Goal: Task Accomplishment & Management: Complete application form

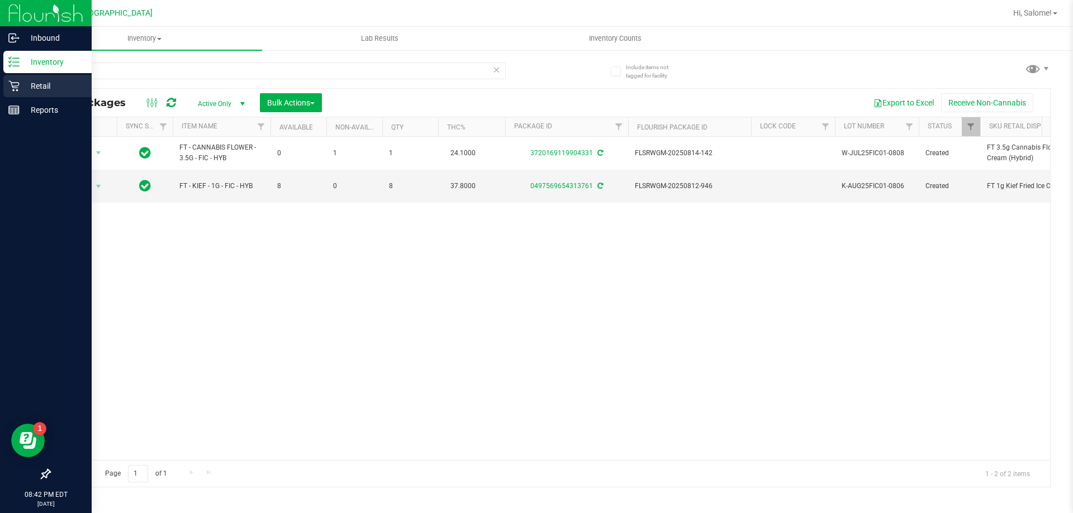
click at [8, 93] on div "Retail" at bounding box center [47, 86] width 88 height 22
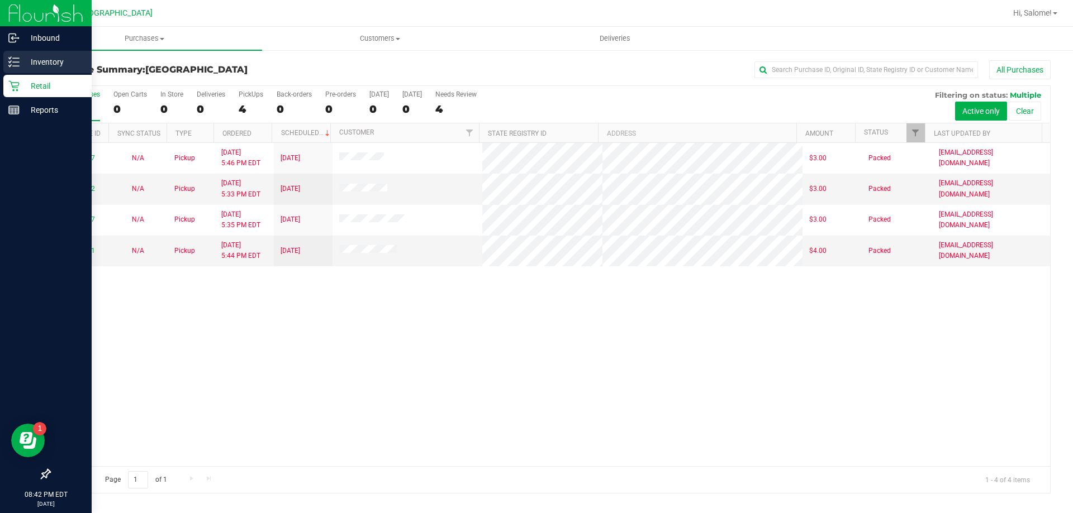
click at [13, 53] on div "Inventory" at bounding box center [47, 62] width 88 height 22
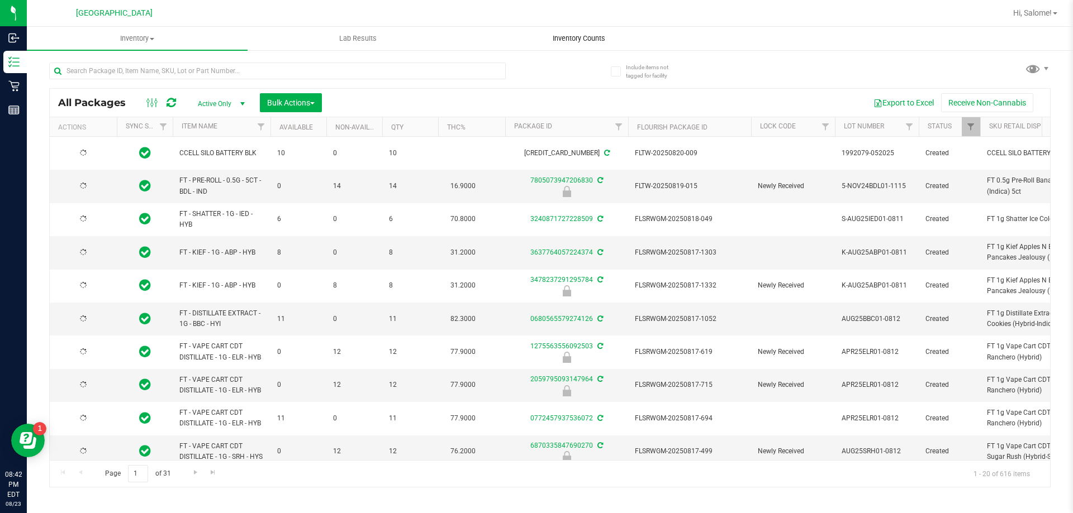
click at [571, 37] on span "Inventory Counts" at bounding box center [578, 39] width 83 height 10
click at [575, 37] on div "Inventory All packages All inventory Waste log Create inventory Lab Results Inv…" at bounding box center [550, 270] width 1046 height 487
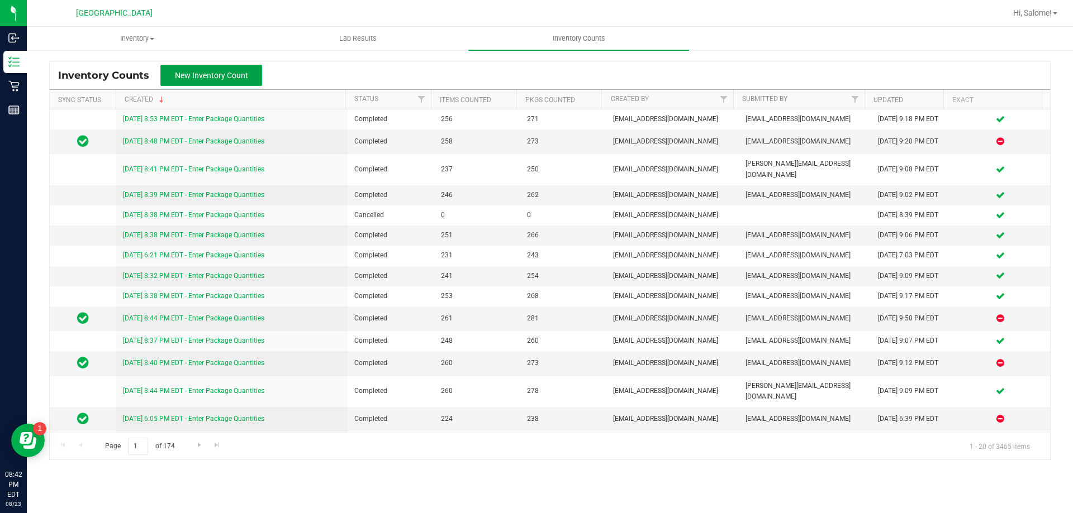
click at [255, 77] on button "New Inventory Count" at bounding box center [211, 75] width 102 height 21
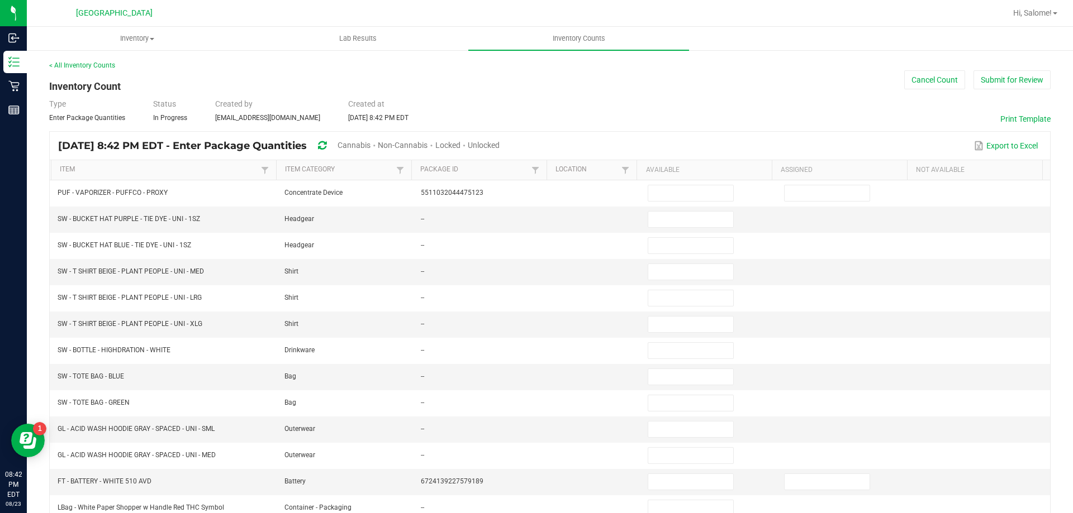
click at [499, 142] on span "Unlocked" at bounding box center [484, 145] width 32 height 9
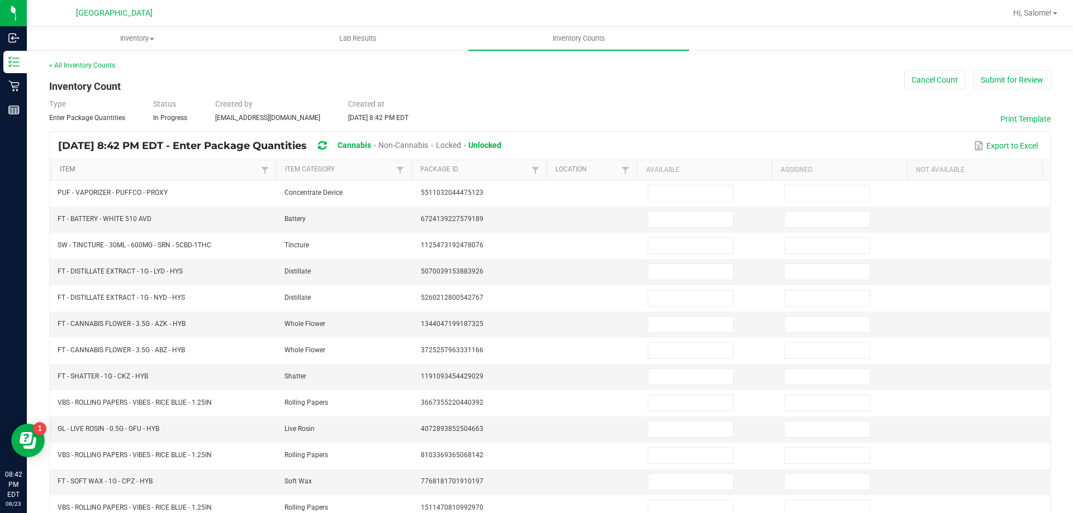
click at [75, 167] on link "Item" at bounding box center [159, 169] width 198 height 9
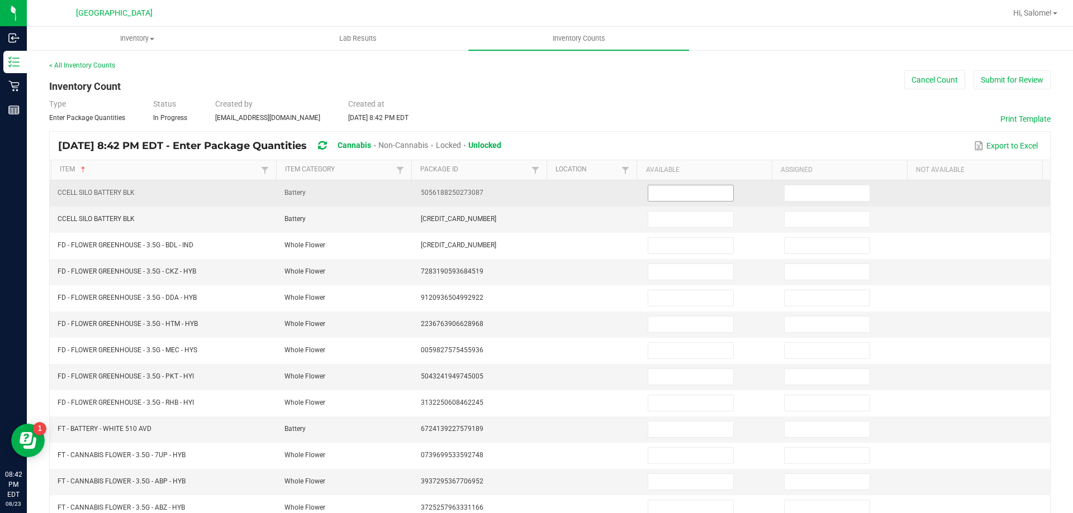
click at [701, 192] on input at bounding box center [690, 193] width 85 height 16
type input "16"
type input "0"
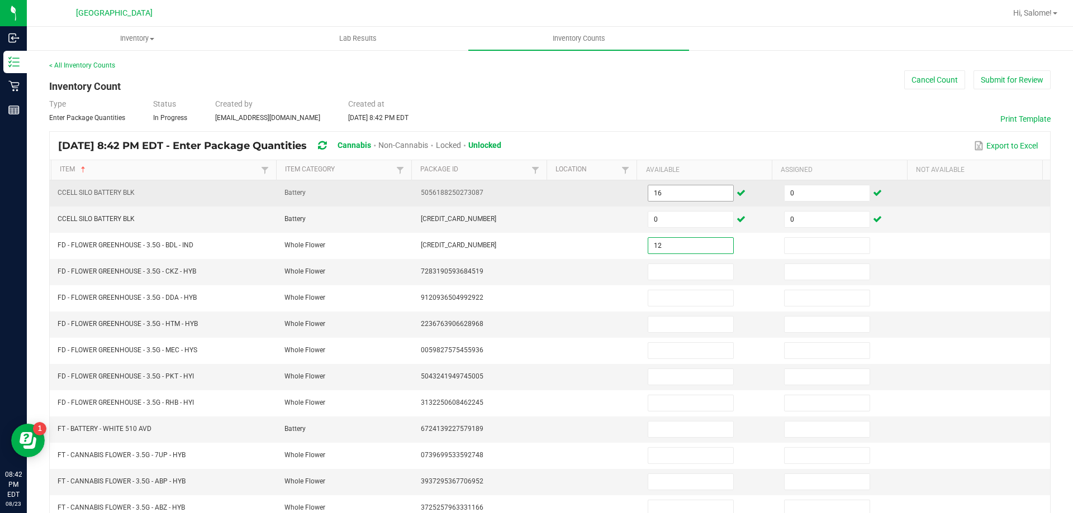
type input "12"
type input "0"
type input "7"
type input "0"
type input "3"
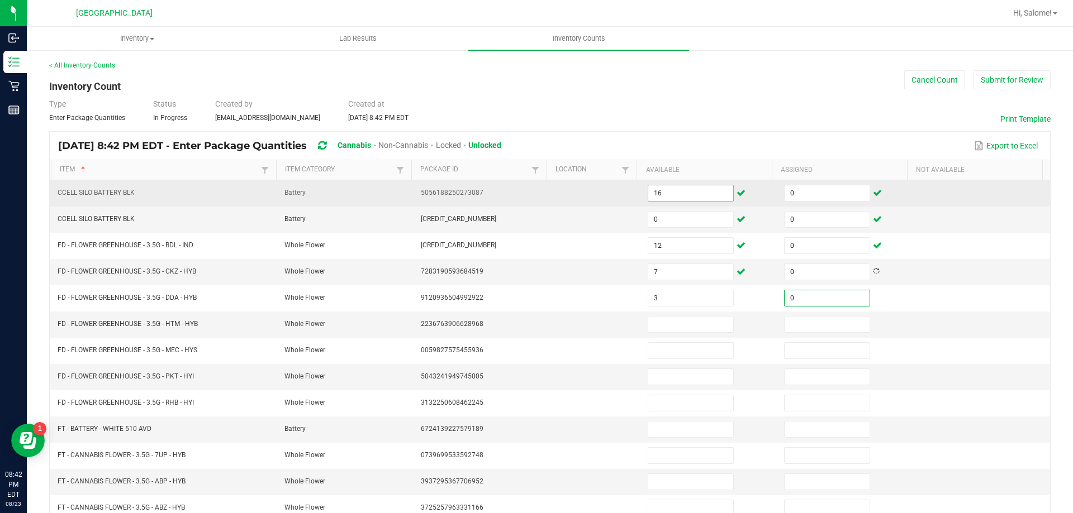
type input "0"
type input "9"
type input "0"
type input "13"
type input "0"
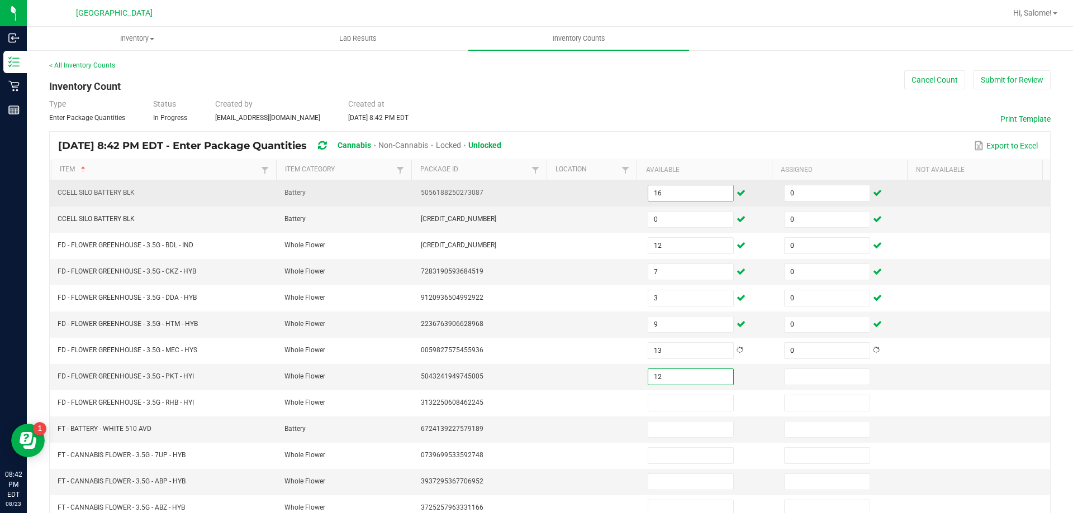
type input "12"
type input "0"
type input "13"
type input "0"
type input "2"
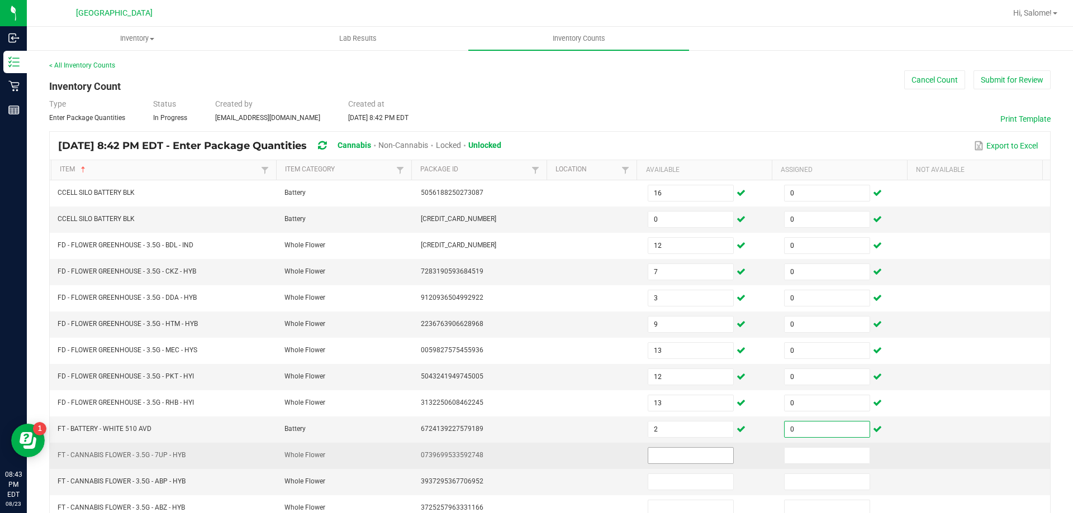
type input "0"
click at [692, 454] on input at bounding box center [690, 456] width 85 height 16
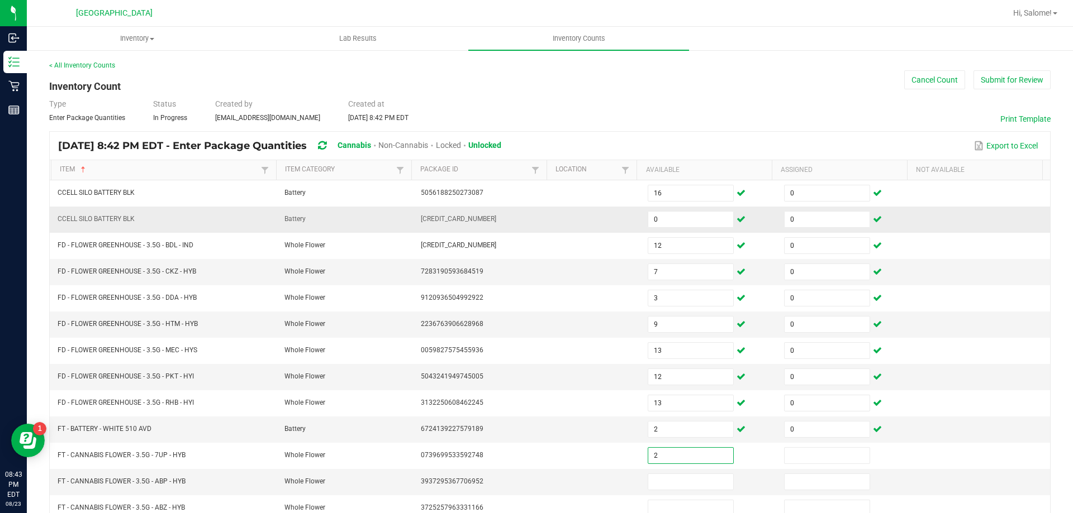
type input "2"
type input "0"
type input "15"
type input "0"
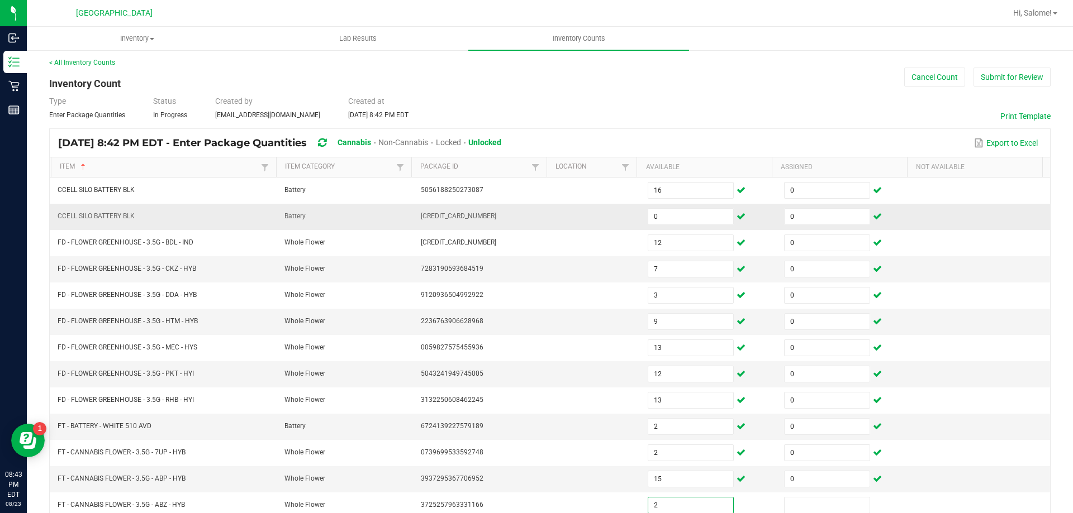
type input "2"
type input "0"
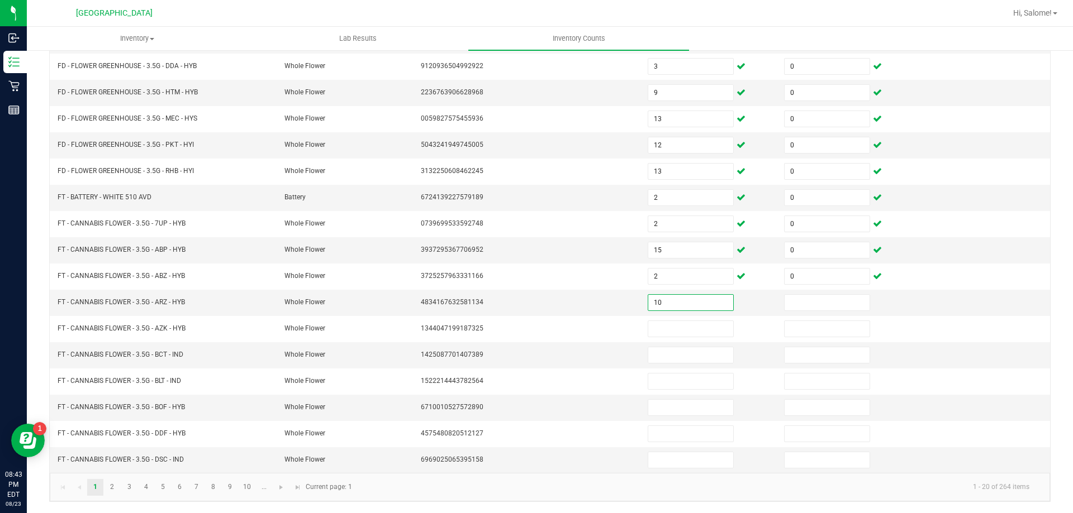
type input "10"
type input "0"
type input "16"
type input "0"
type input "6"
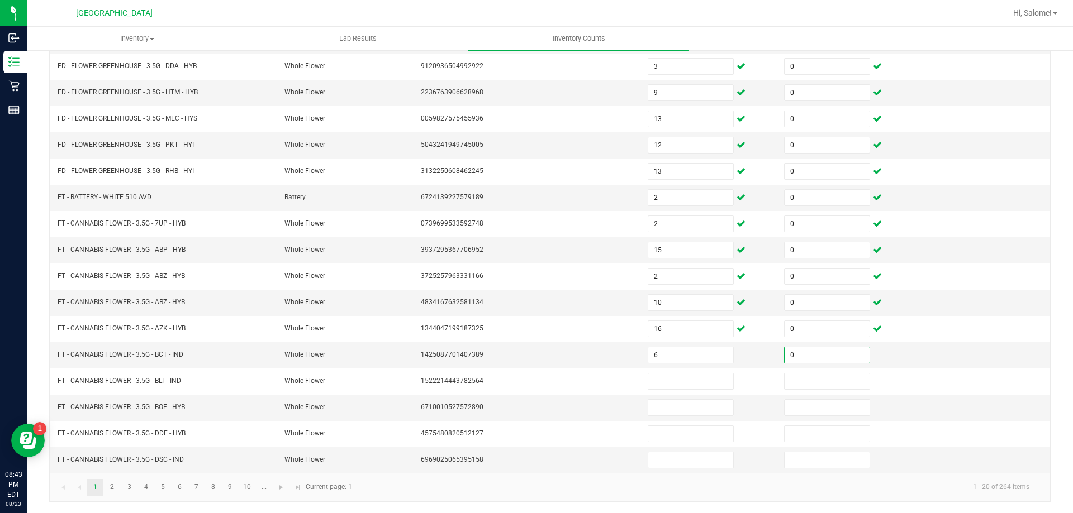
type input "0"
type input "14"
type input "0"
type input "4"
type input "0"
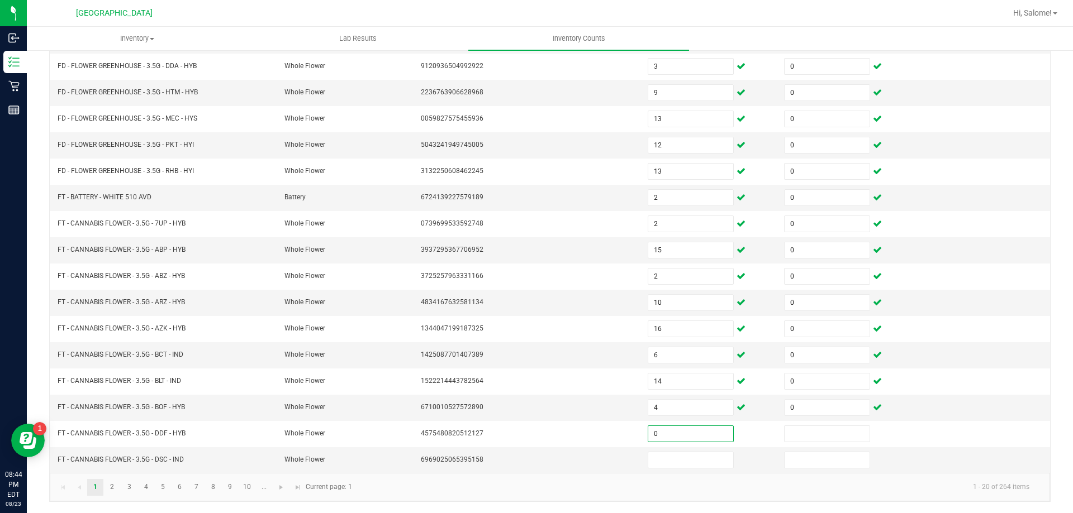
type input "0"
type input "7"
type input "0"
click at [118, 488] on link "2" at bounding box center [112, 487] width 16 height 17
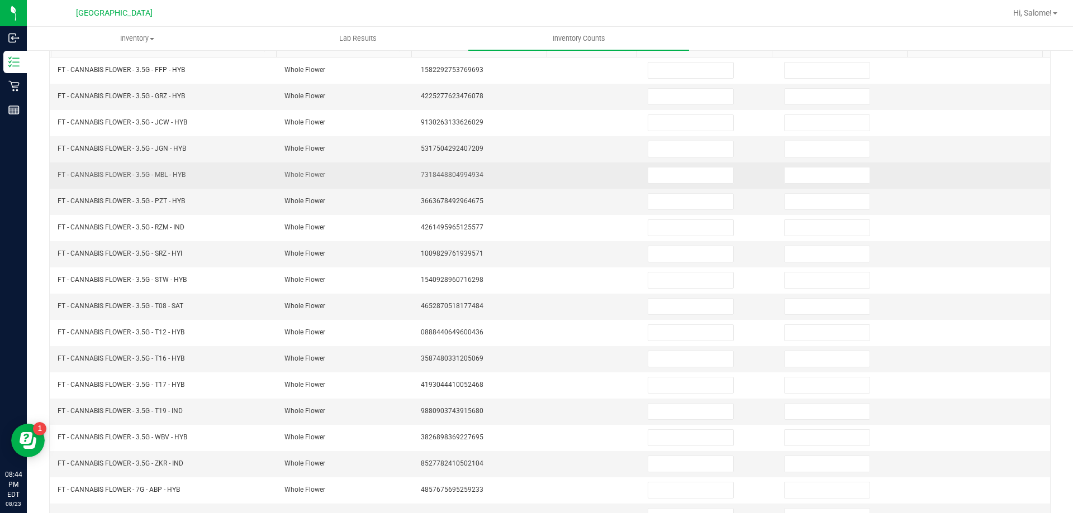
scroll to position [120, 0]
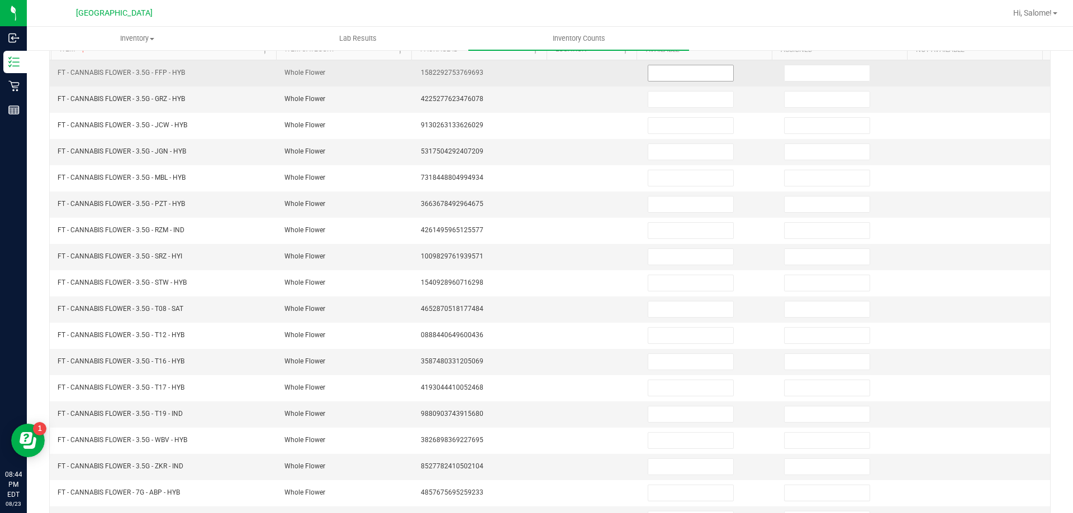
click at [663, 75] on input at bounding box center [690, 73] width 85 height 16
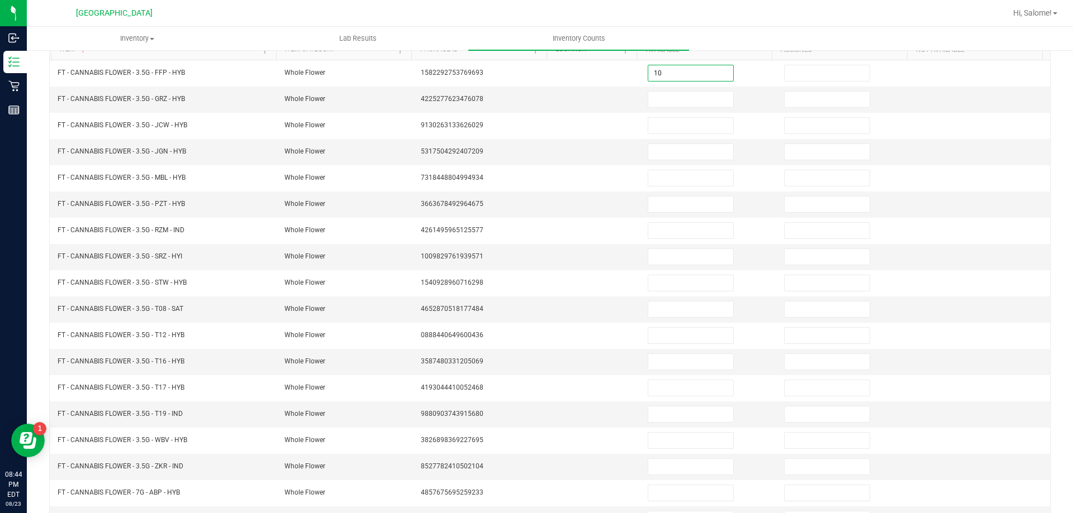
type input "10"
type input "0"
type input "15"
type input "0"
type input "5"
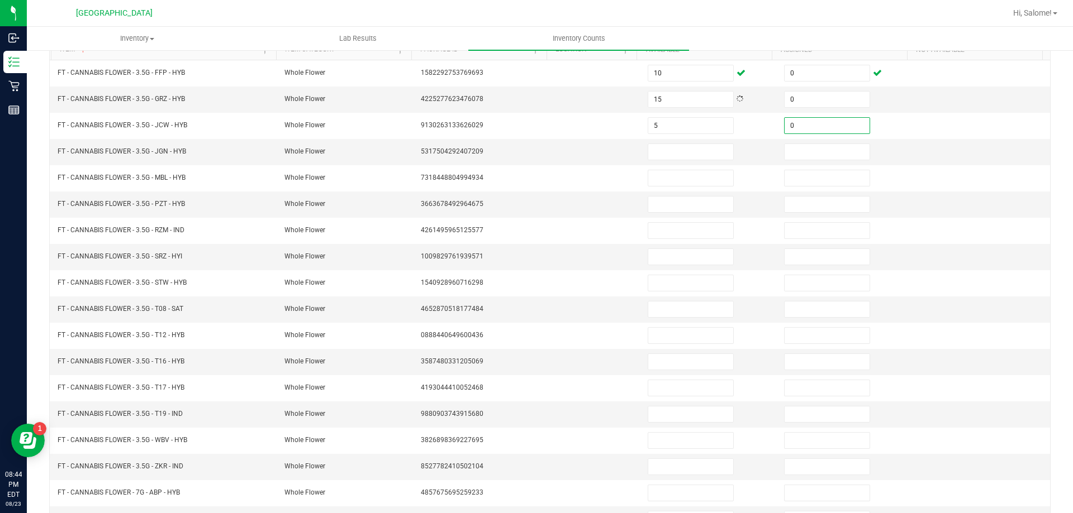
type input "0"
type input "15"
type input "0"
type input "10"
type input "0"
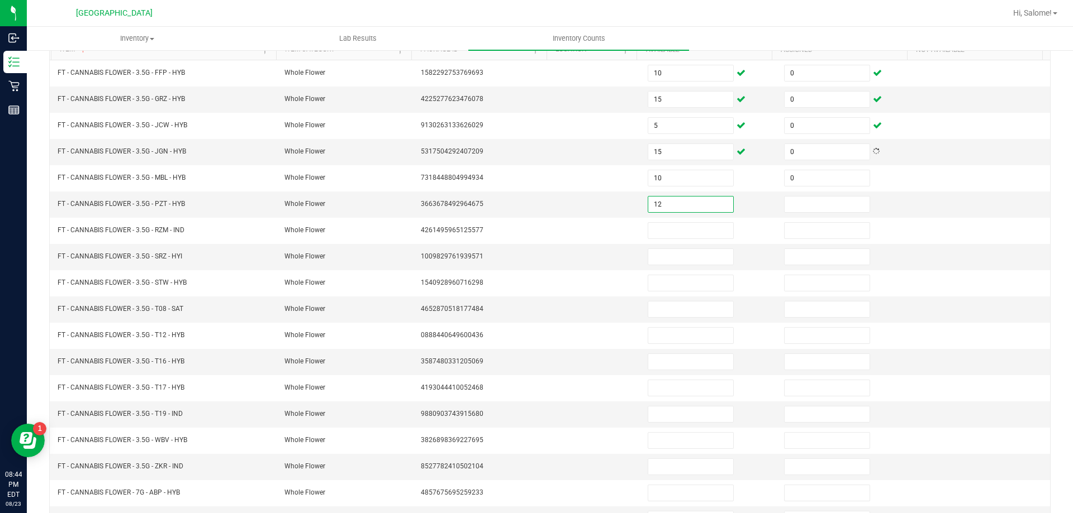
type input "12"
type input "0"
type input "4"
type input "0"
type input "1"
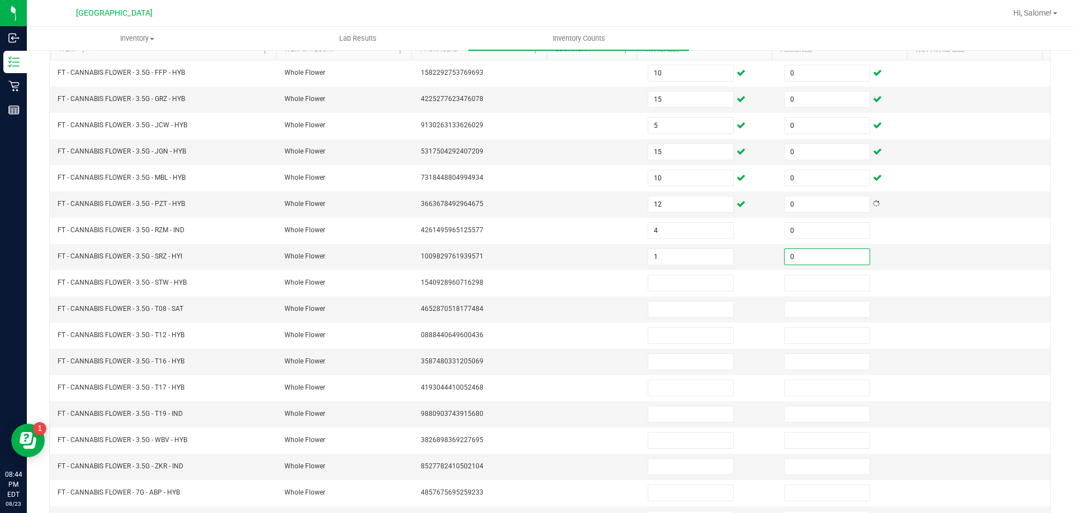
type input "0"
type input "18"
type input "0"
type input "5"
type input "0"
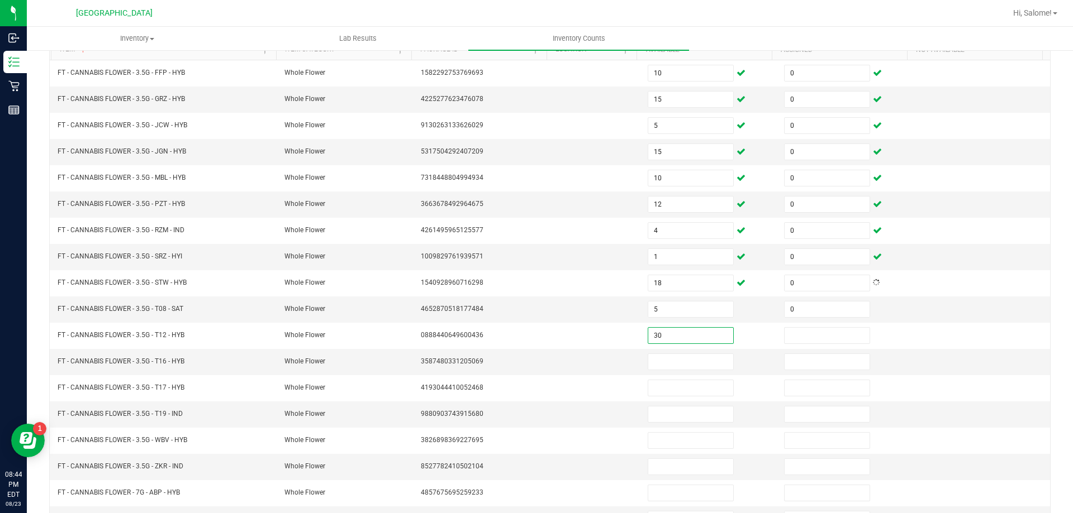
type input "30"
type input "0"
type input "20"
type input "0"
type input "7"
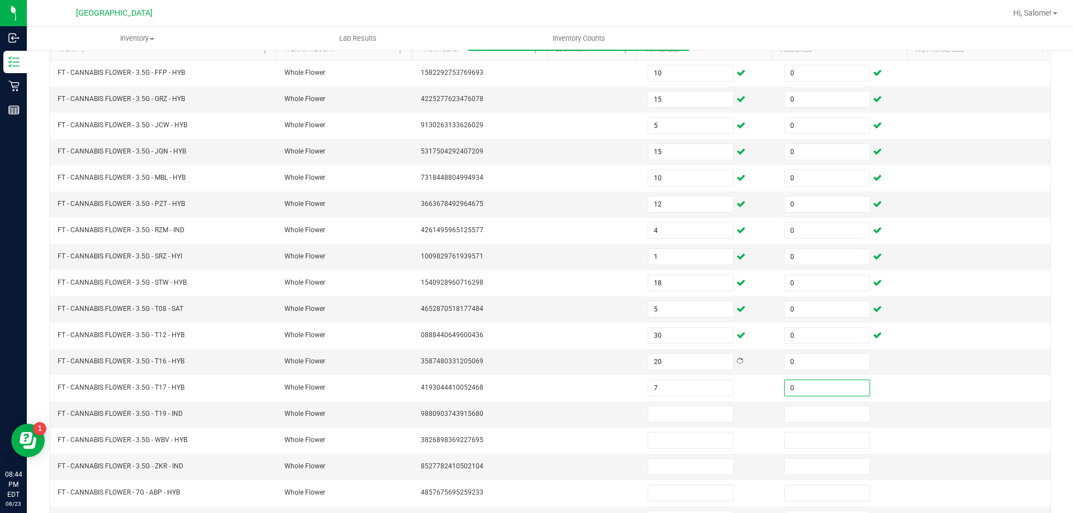
type input "0"
type input "5"
type input "0"
type input "1"
type input "0"
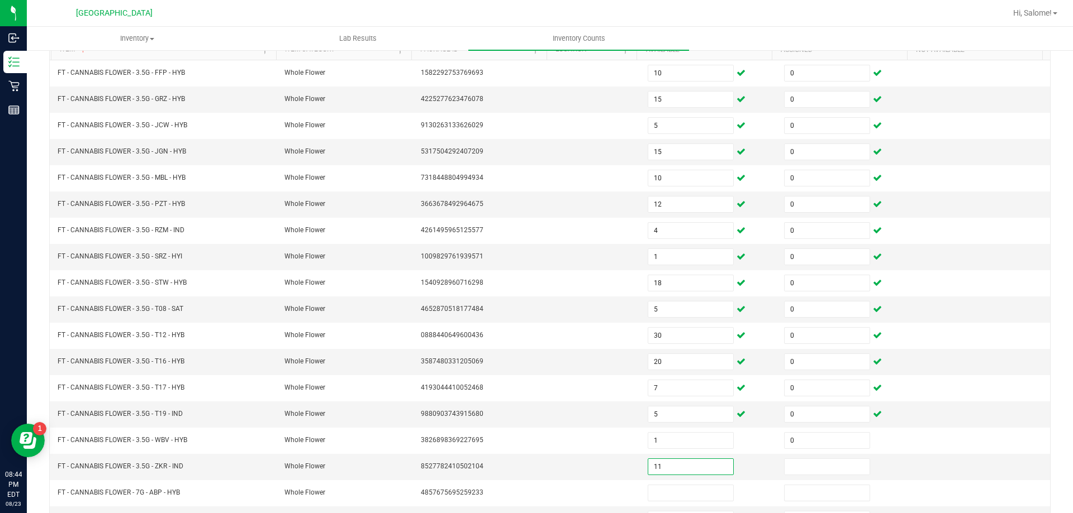
type input "11"
type input "0"
type input "18"
type input "0"
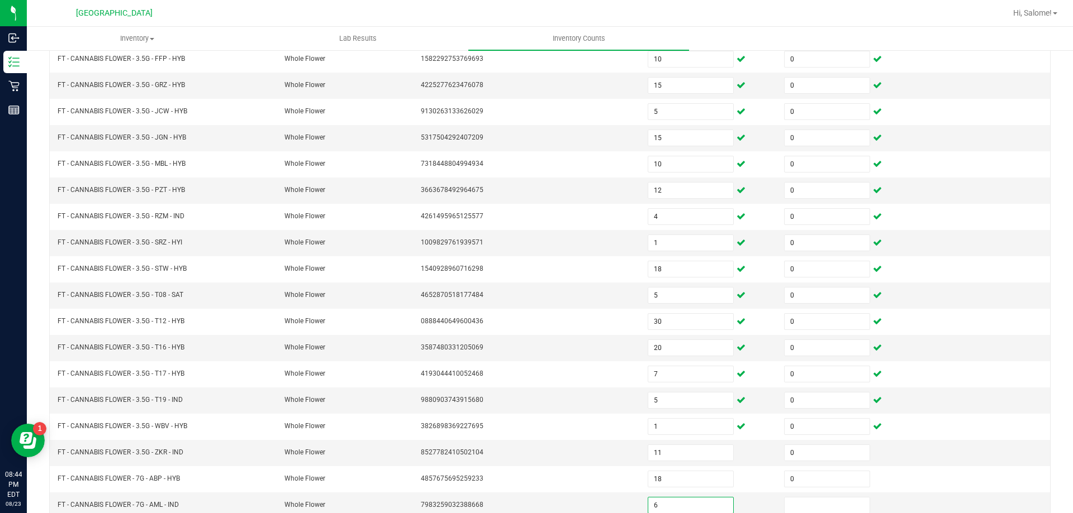
type input "6"
type input "0"
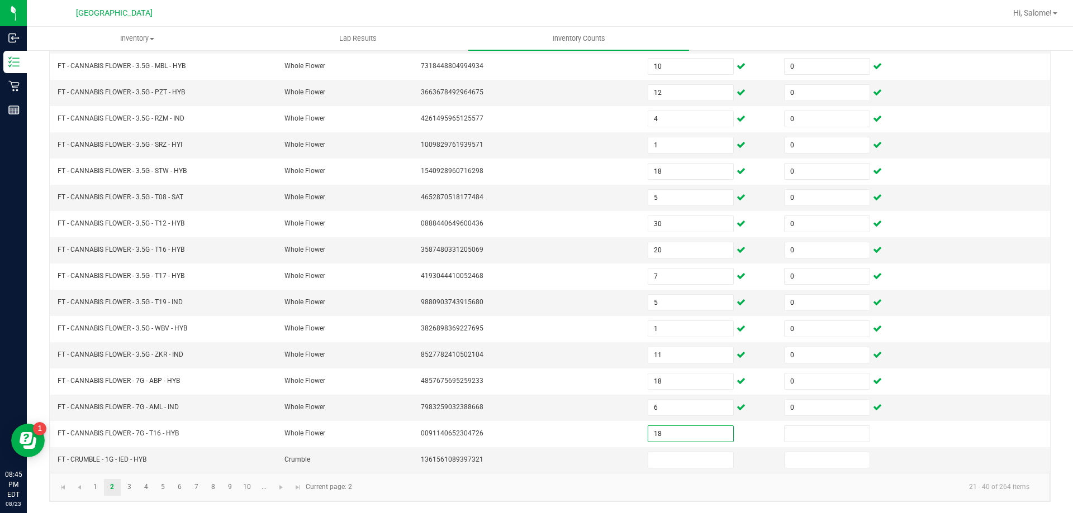
type input "18"
type input "0"
type input "8"
type input "0"
click at [125, 487] on link "3" at bounding box center [129, 487] width 16 height 17
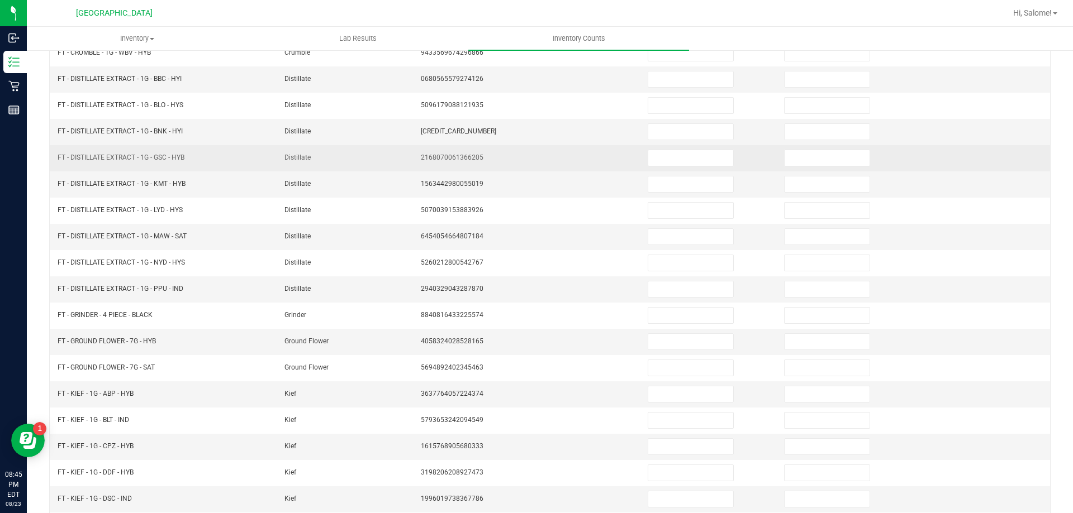
scroll to position [120, 0]
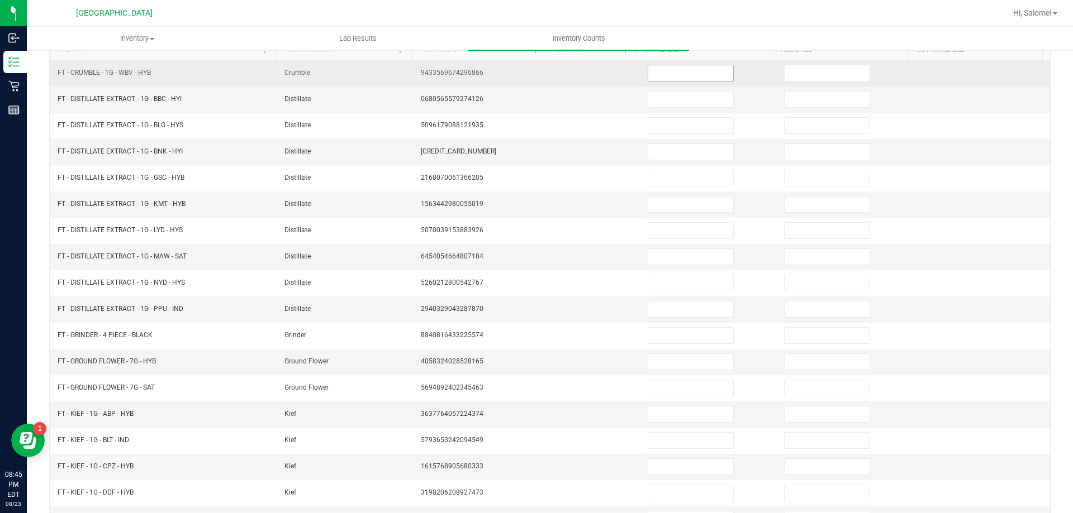
click at [668, 72] on input at bounding box center [690, 73] width 85 height 16
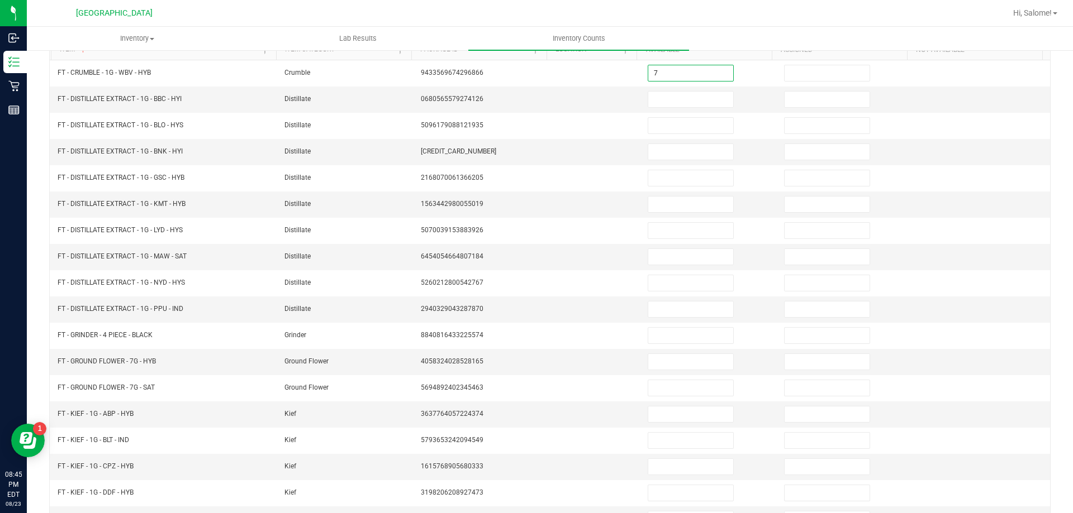
type input "7"
type input "0"
type input "11"
type input "0"
type input "7"
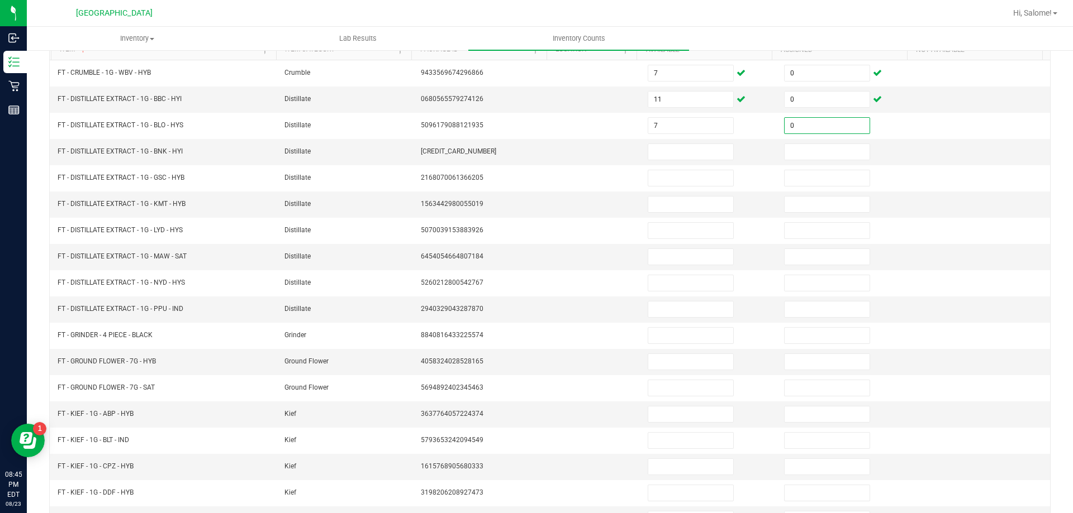
type input "0"
type input "11"
type input "0"
type input "1"
type input "0"
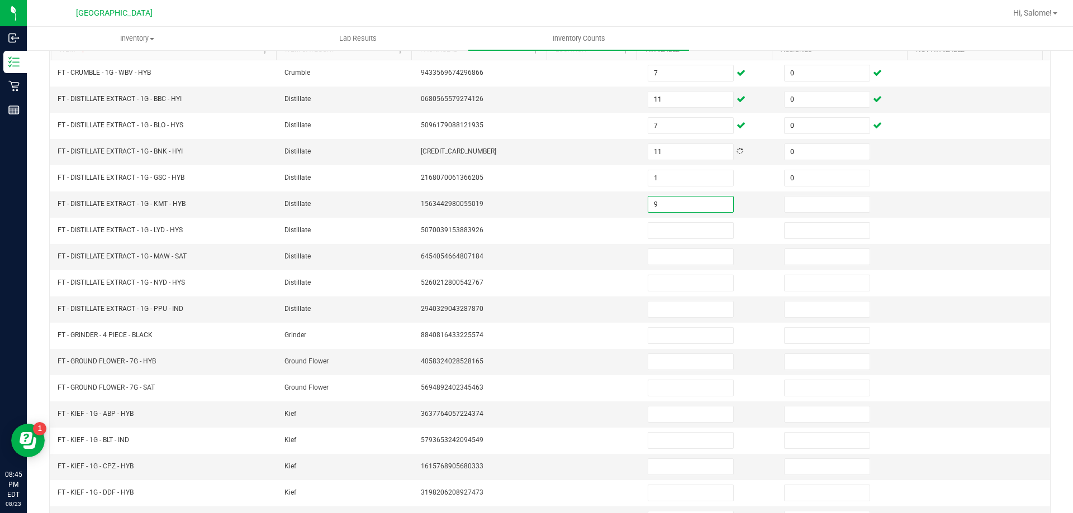
type input "9"
type input "0"
type input "1"
type input "0"
type input "8"
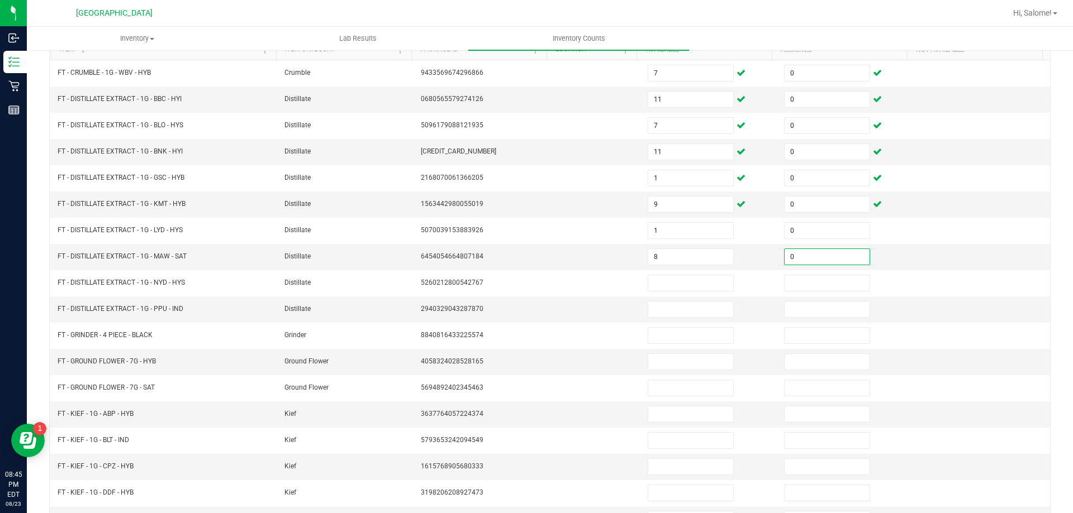
type input "0"
type input "9"
type input "0"
type input "8"
type input "0"
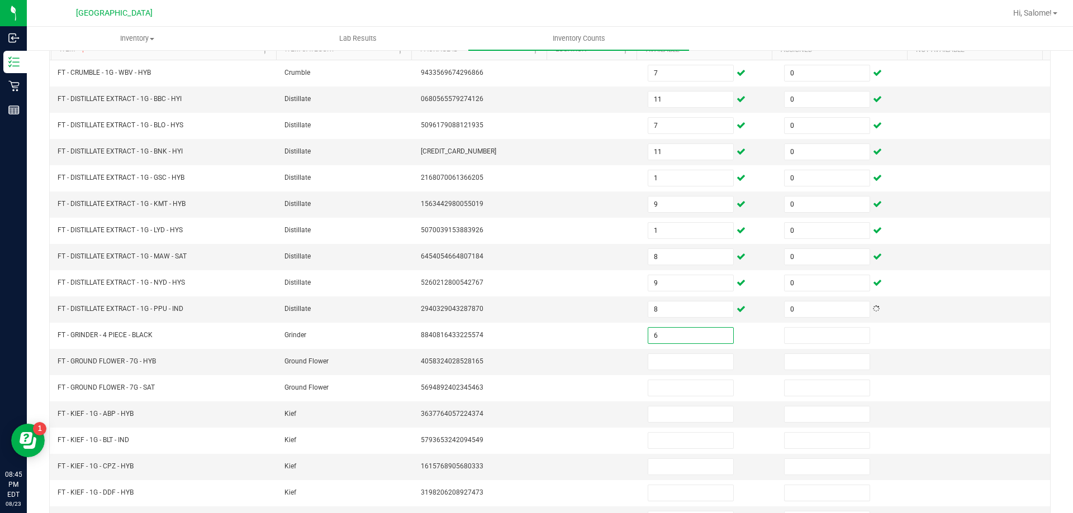
type input "6"
type input "0"
type input "19"
type input "0"
type input "9"
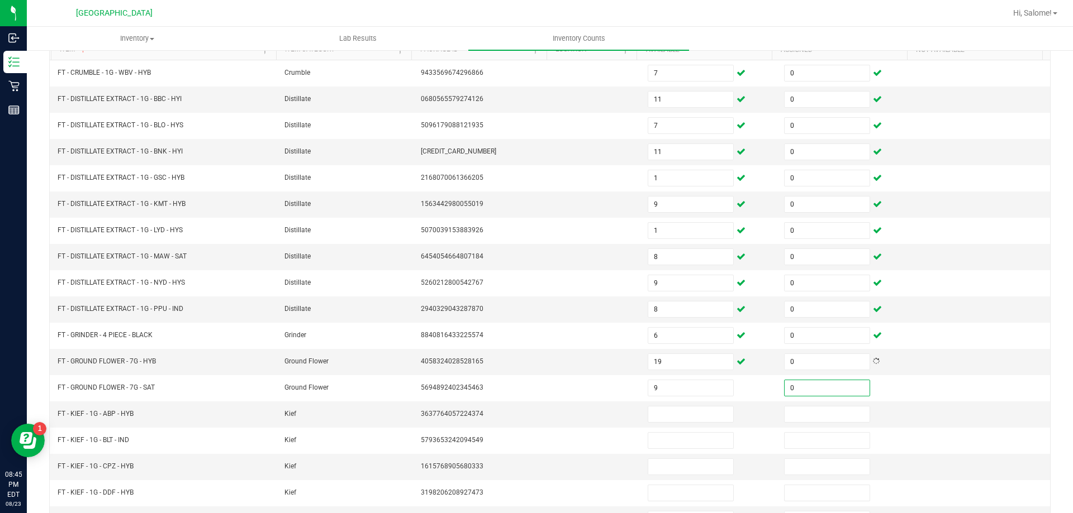
type input "0"
type input "8"
type input "0"
type input "1"
type input "0"
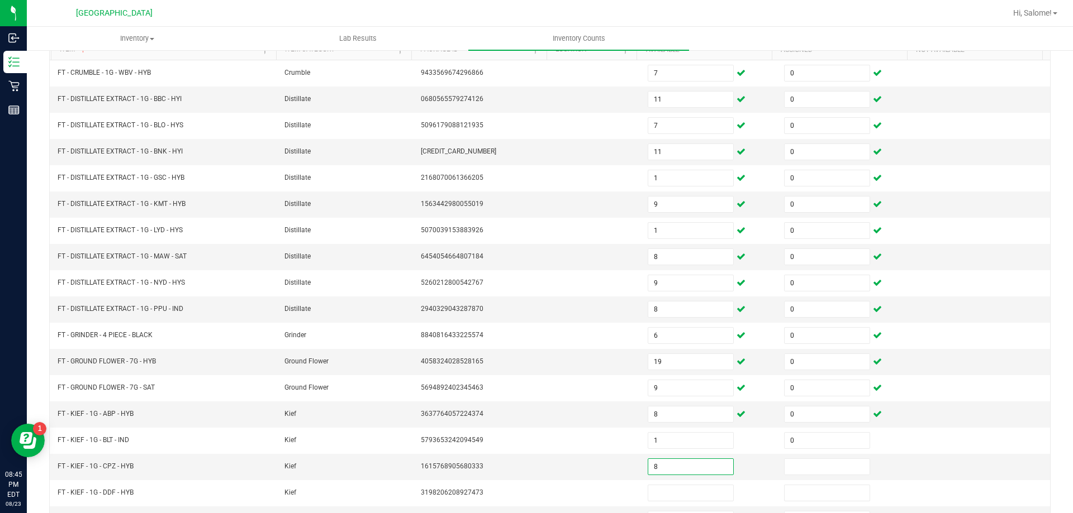
type input "8"
type input "0"
type input "2"
type input "0"
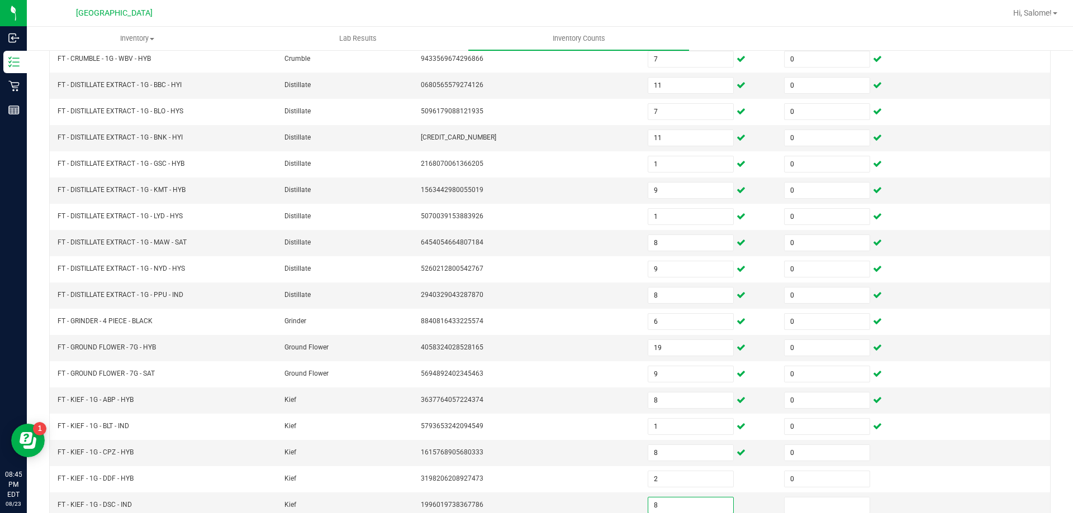
type input "8"
type input "0"
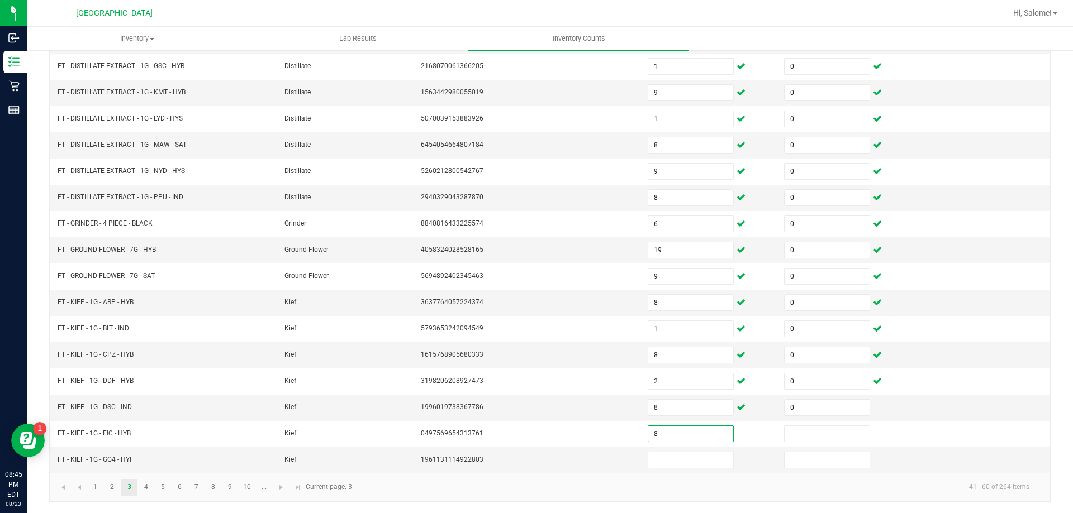
type input "8"
type input "0"
type input "1"
type input "0"
click at [150, 487] on link "4" at bounding box center [146, 487] width 16 height 17
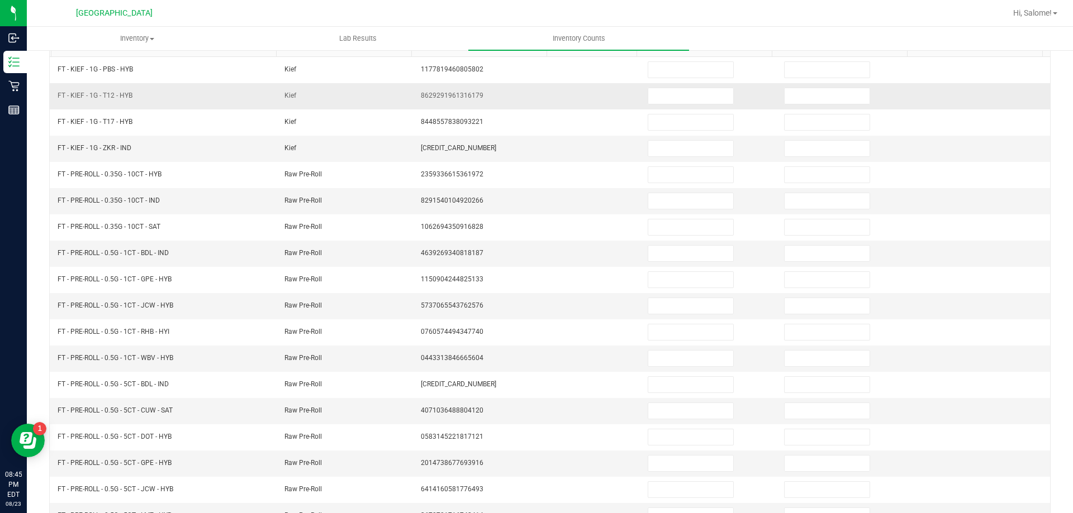
scroll to position [120, 0]
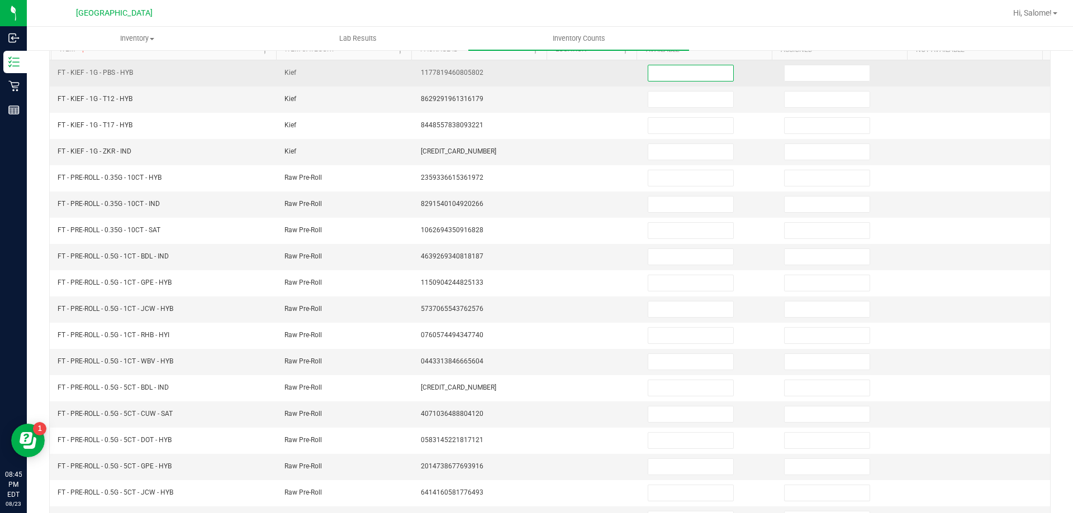
click at [686, 67] on input at bounding box center [690, 73] width 85 height 16
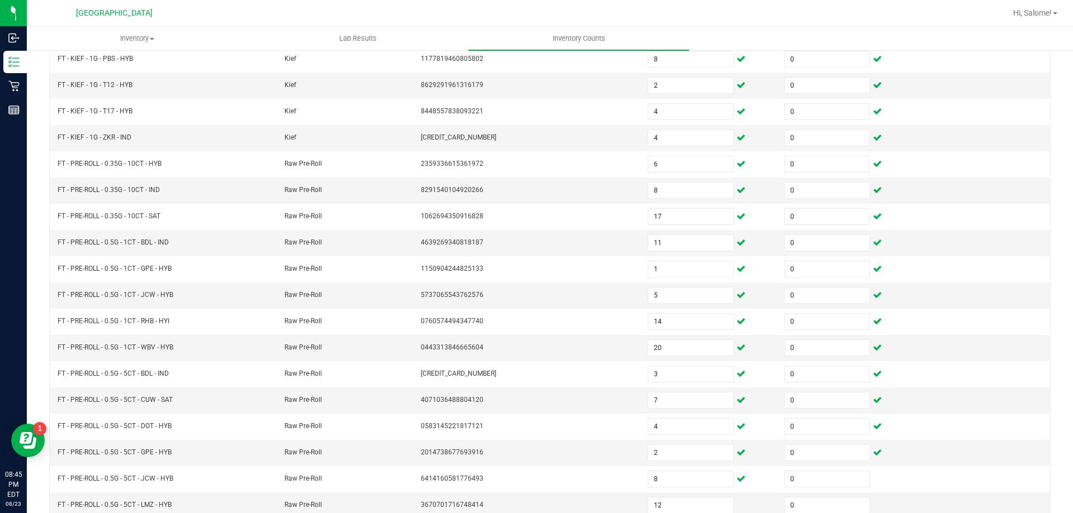
scroll to position [232, 0]
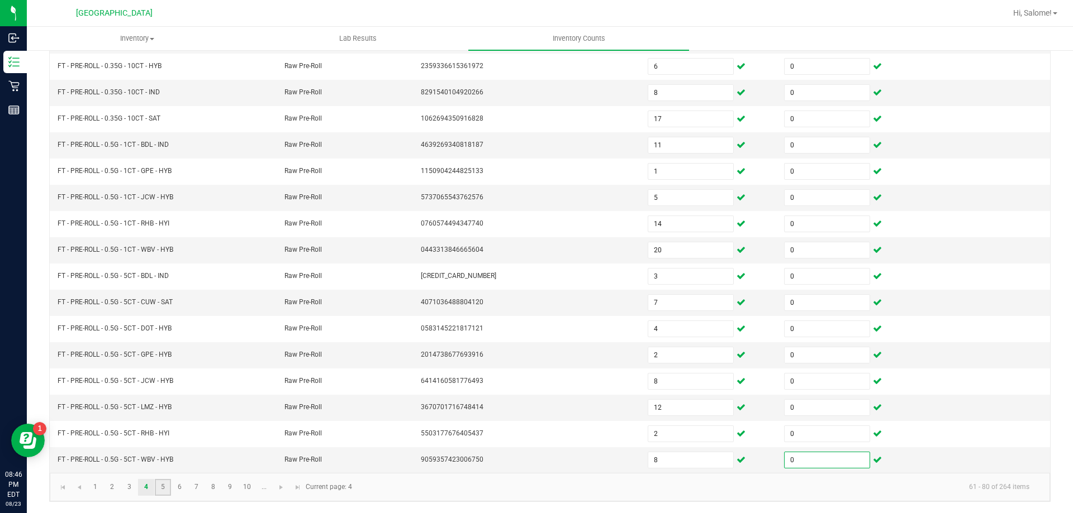
click at [165, 489] on link "5" at bounding box center [163, 487] width 16 height 17
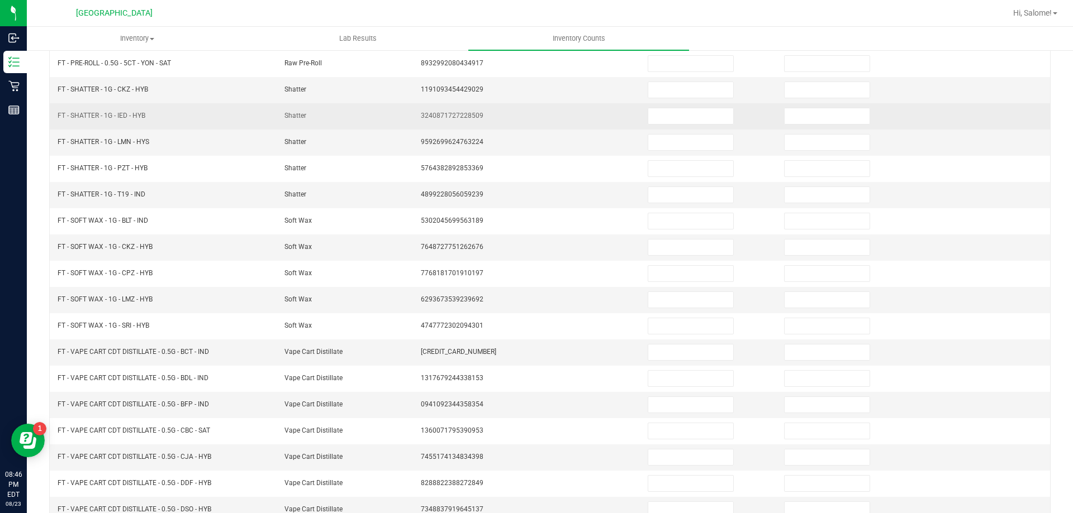
scroll to position [120, 0]
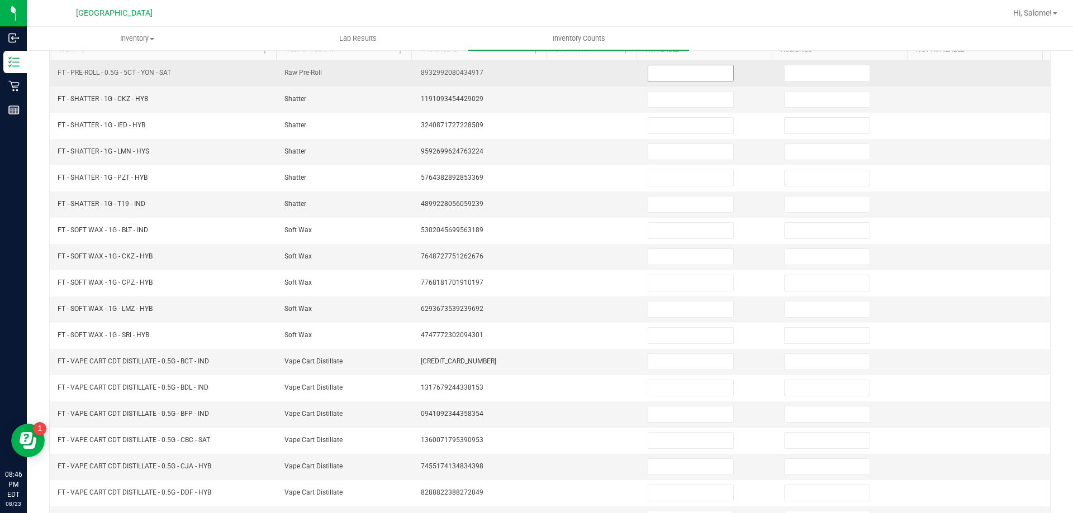
click at [648, 73] on input at bounding box center [690, 73] width 85 height 16
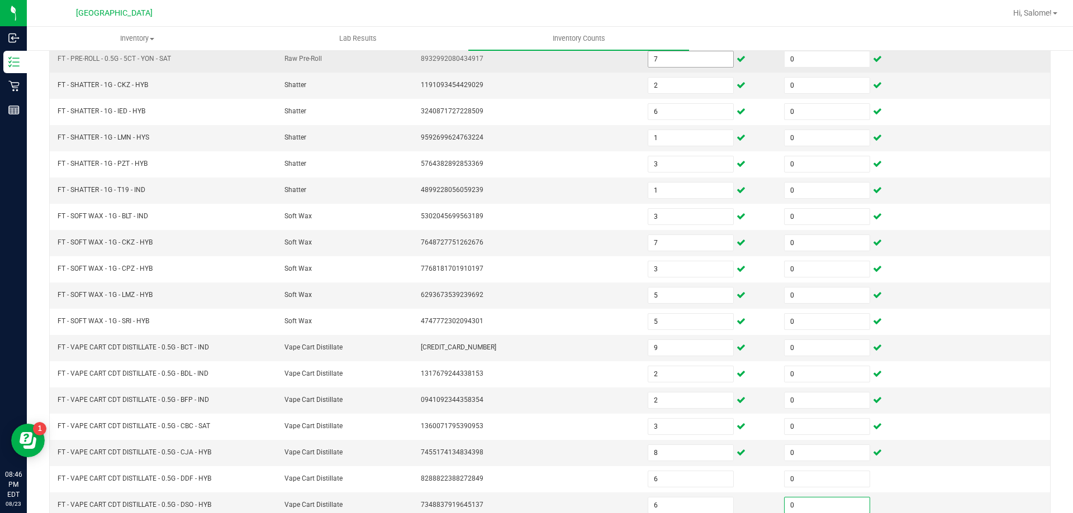
scroll to position [232, 0]
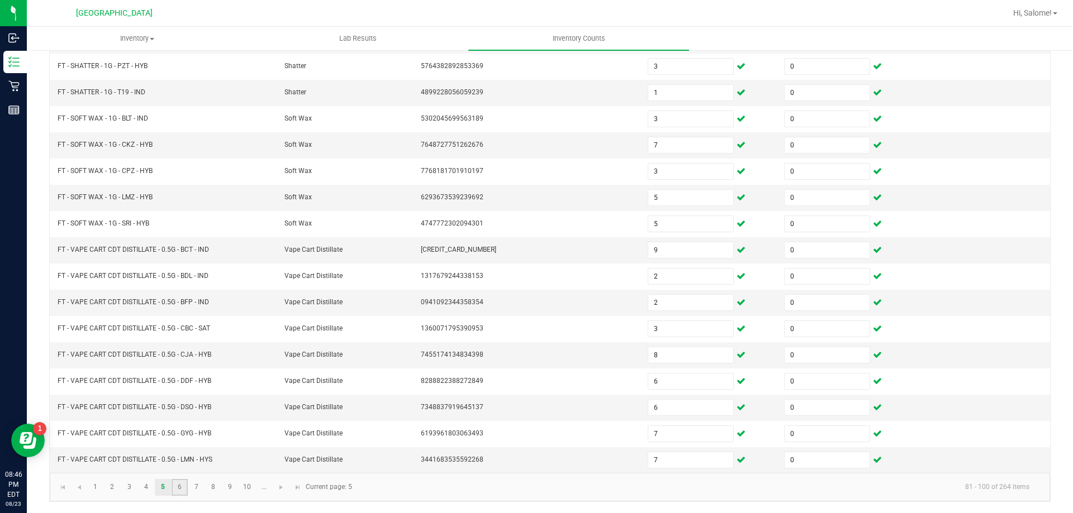
click at [185, 491] on link "6" at bounding box center [180, 487] width 16 height 17
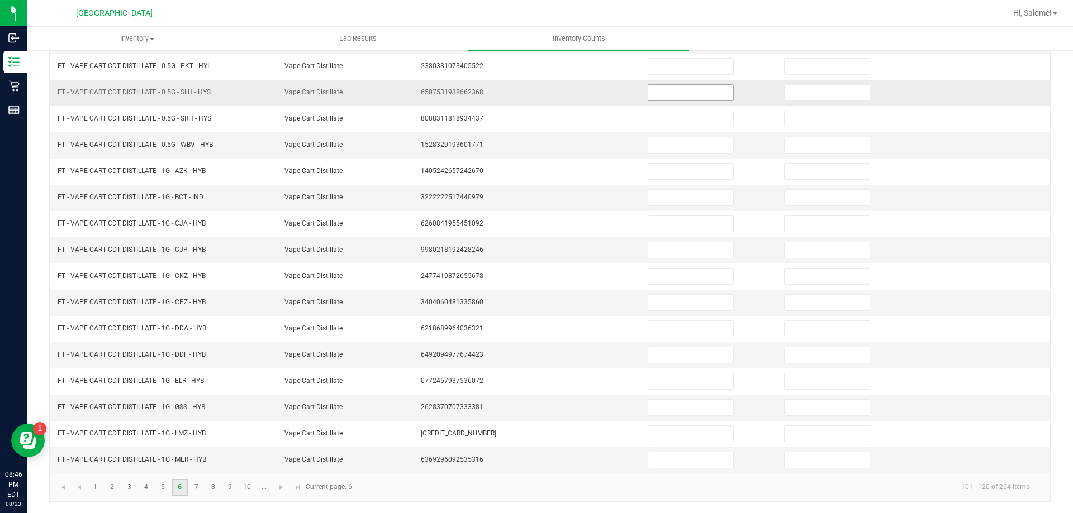
scroll to position [120, 0]
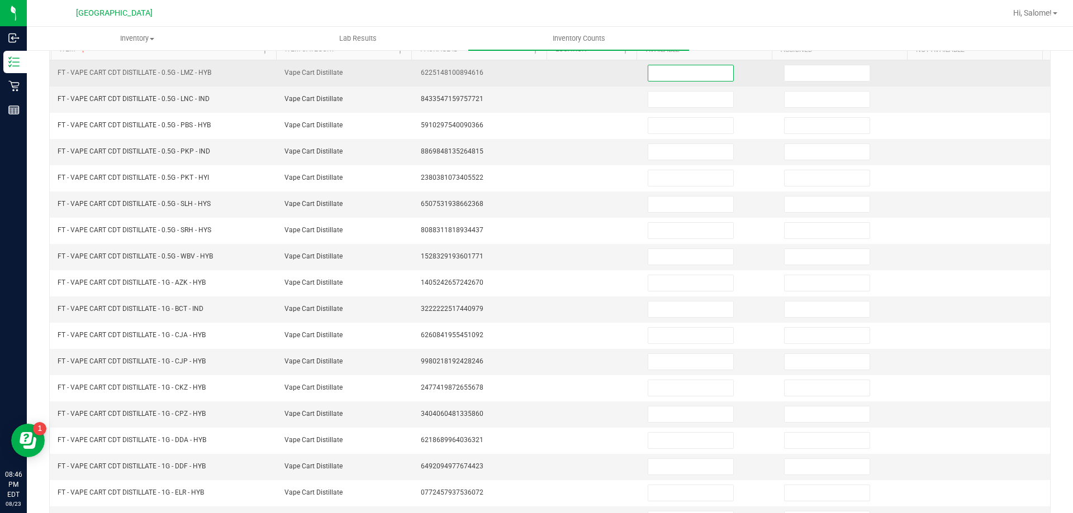
click at [695, 77] on input at bounding box center [690, 73] width 85 height 16
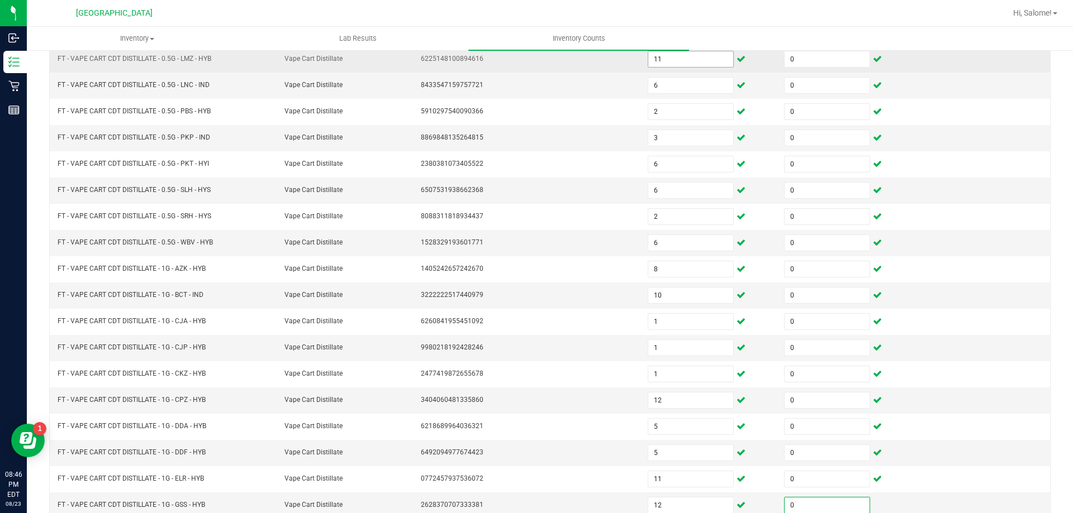
scroll to position [232, 0]
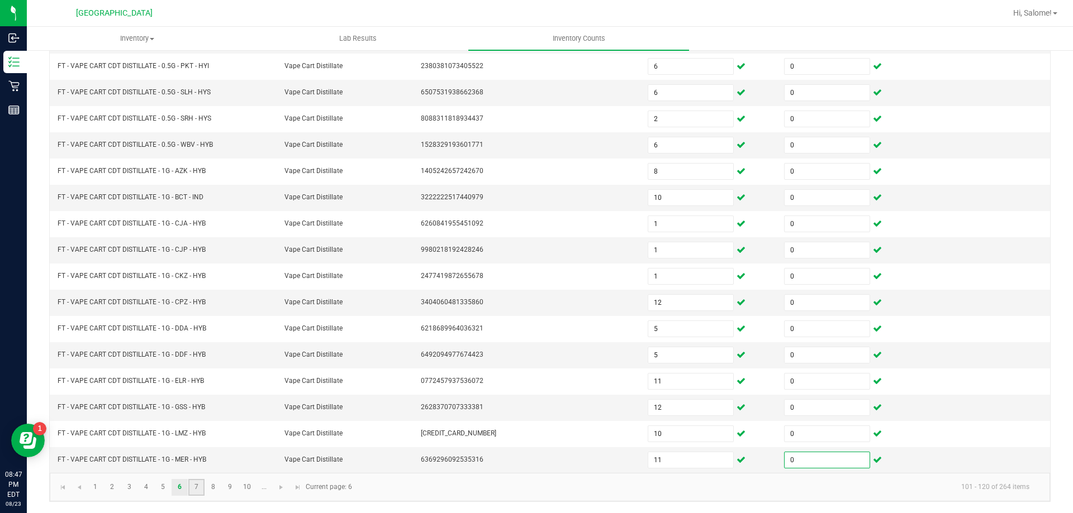
click at [198, 484] on link "7" at bounding box center [196, 487] width 16 height 17
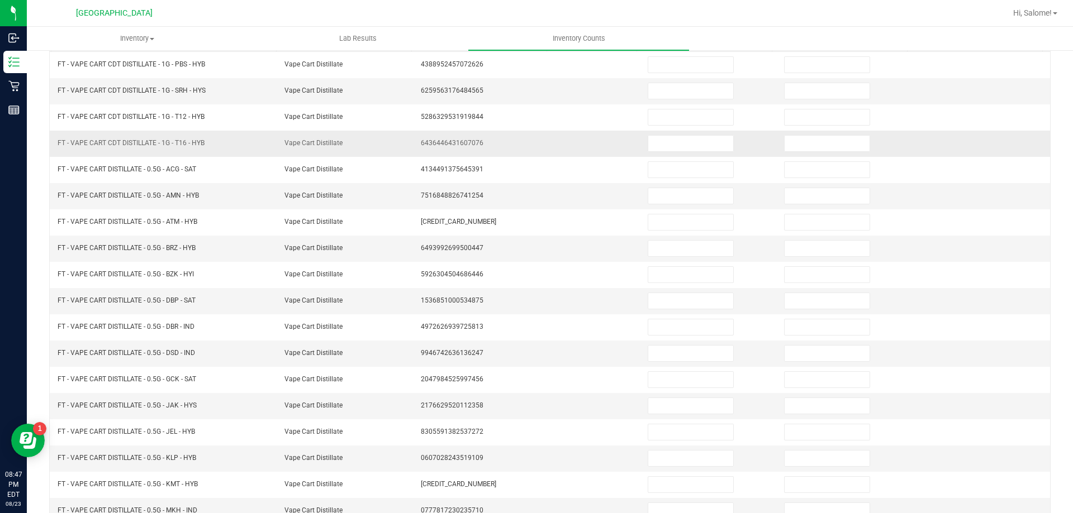
scroll to position [120, 0]
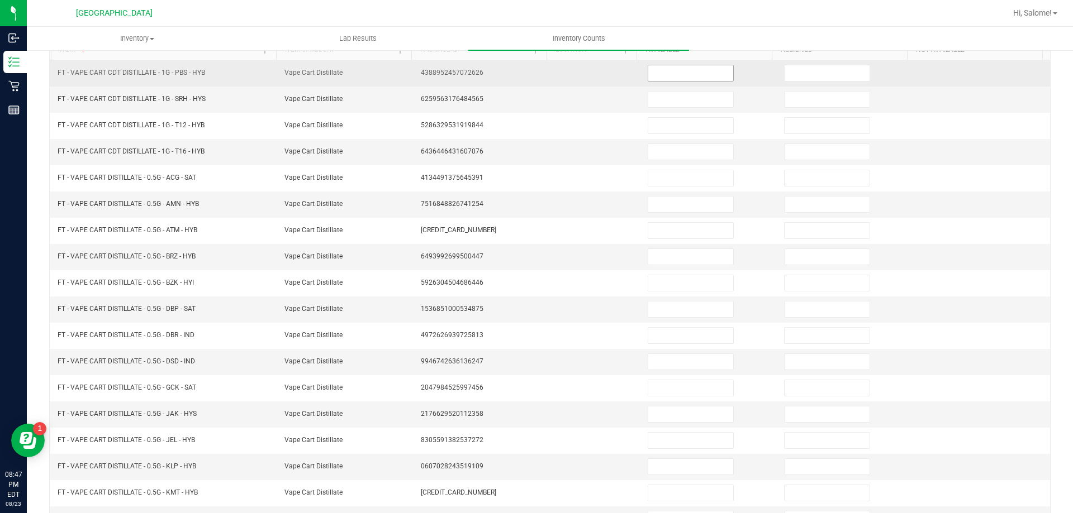
click at [663, 77] on input at bounding box center [690, 73] width 85 height 16
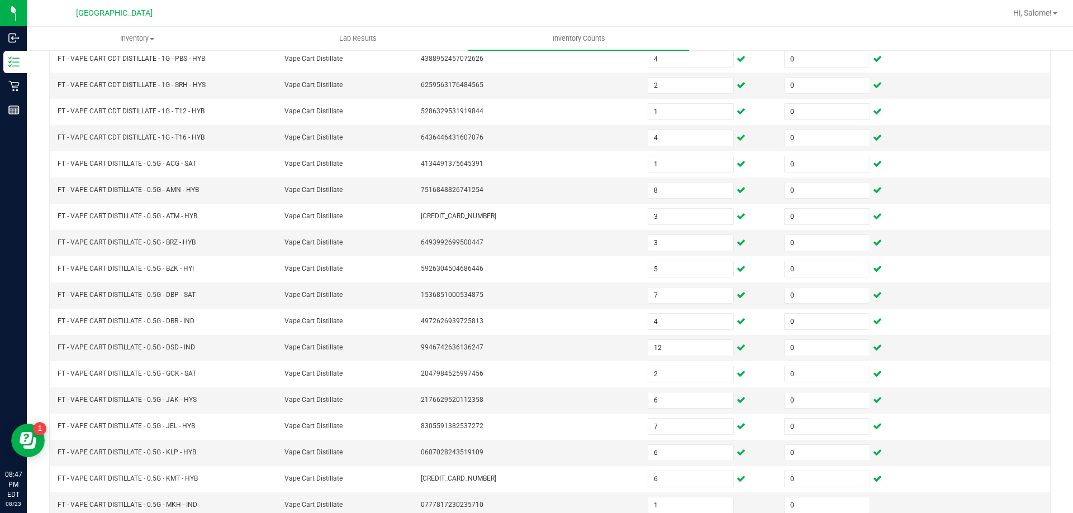
scroll to position [232, 0]
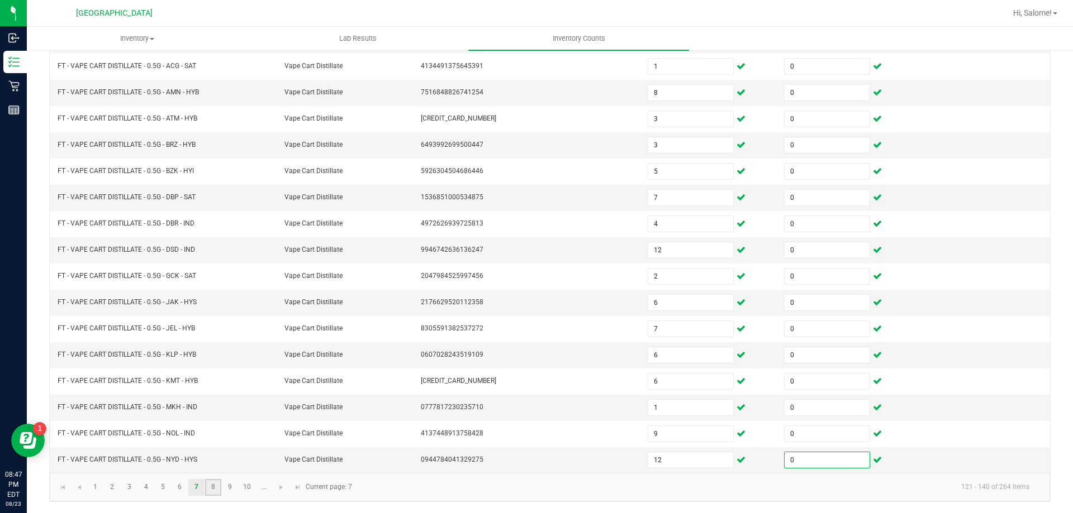
click at [215, 485] on link "8" at bounding box center [213, 487] width 16 height 17
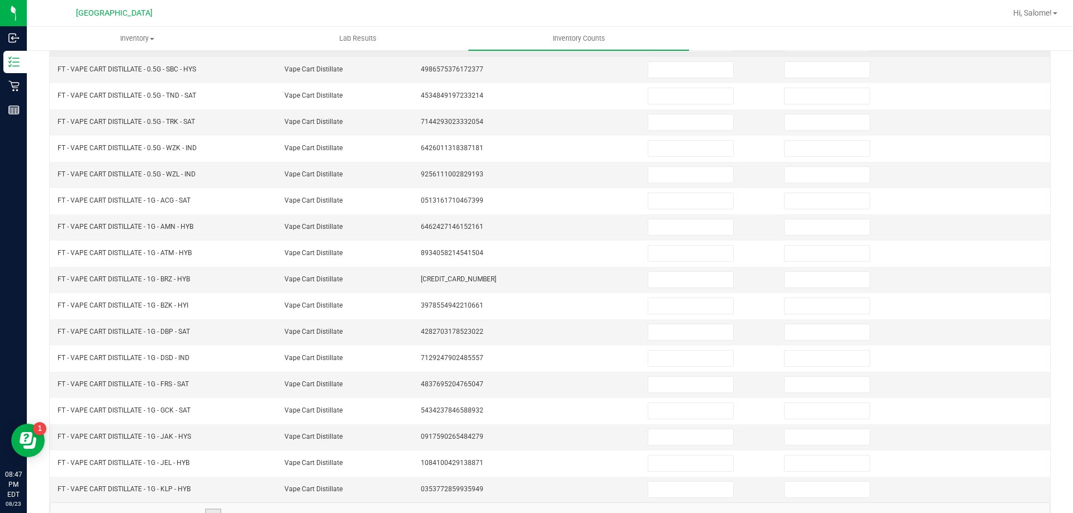
scroll to position [120, 0]
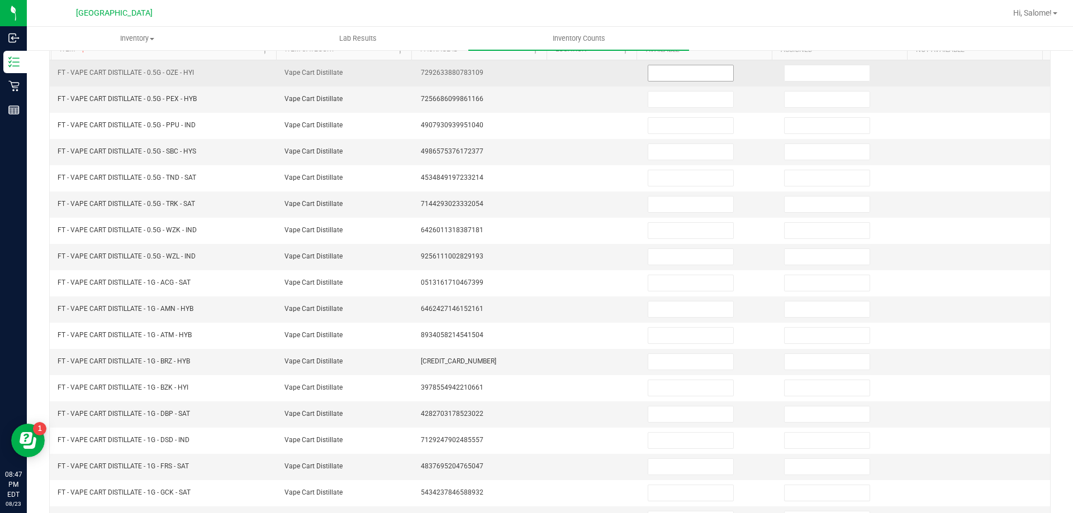
click at [688, 76] on input at bounding box center [690, 73] width 85 height 16
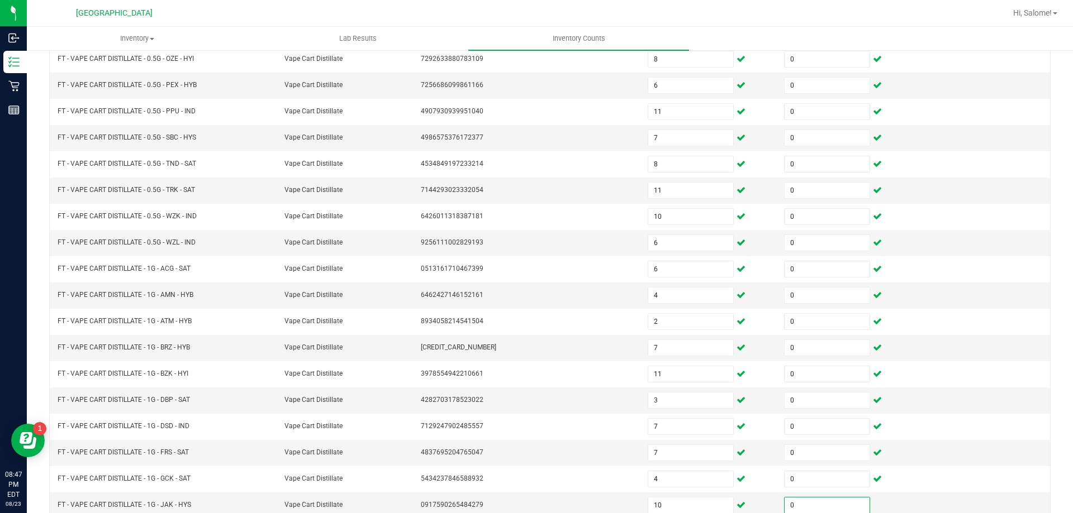
scroll to position [232, 0]
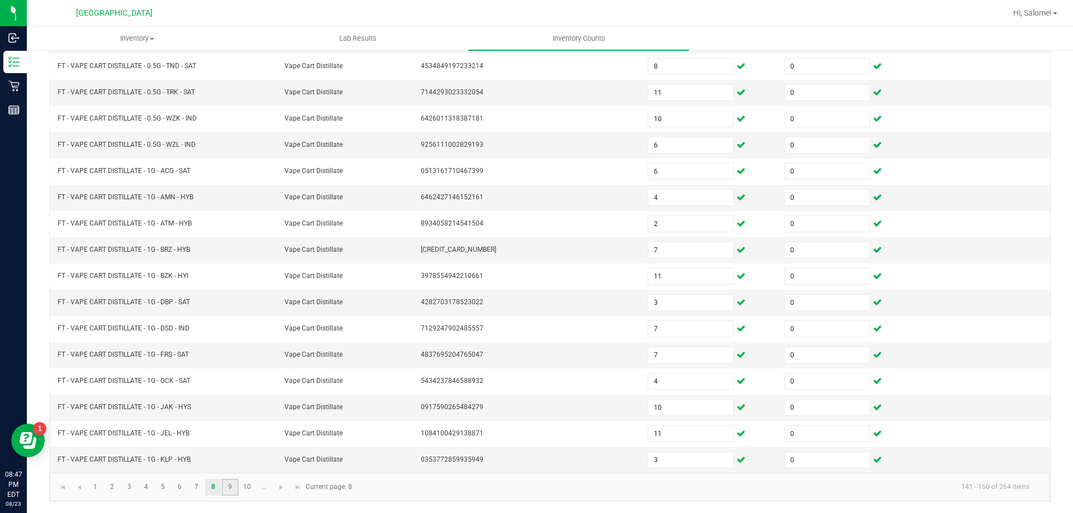
click at [228, 488] on link "9" at bounding box center [230, 487] width 16 height 17
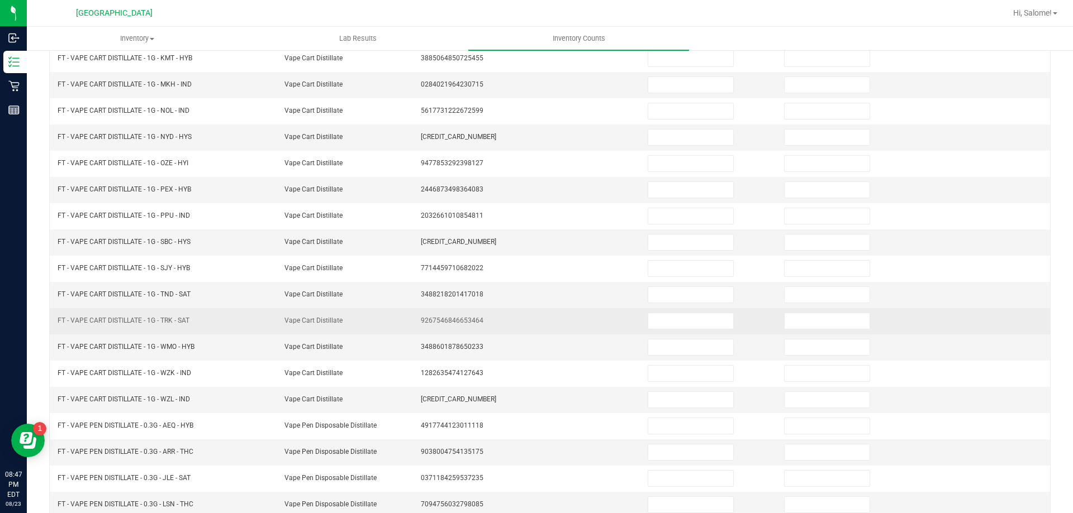
scroll to position [120, 0]
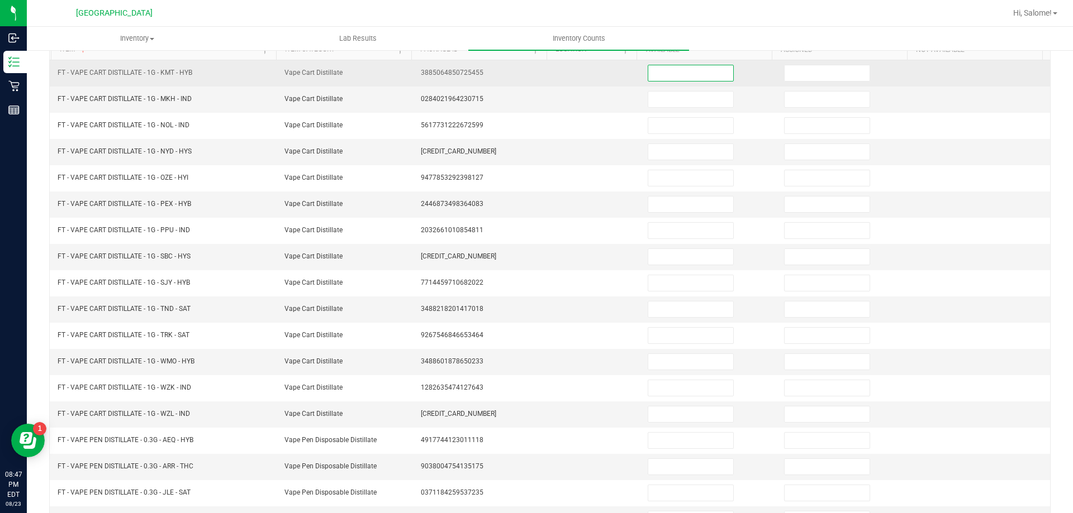
click at [667, 72] on input at bounding box center [690, 73] width 85 height 16
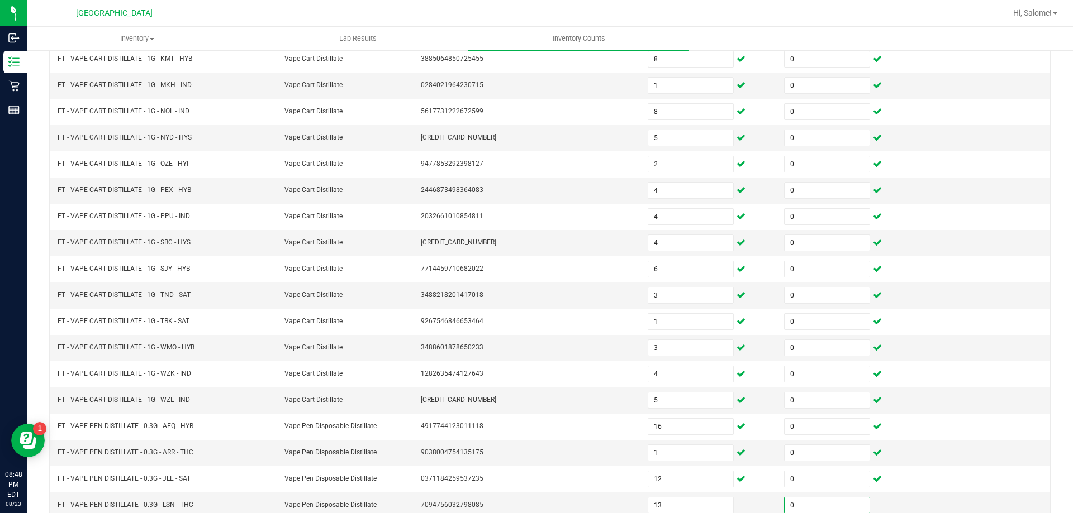
scroll to position [232, 0]
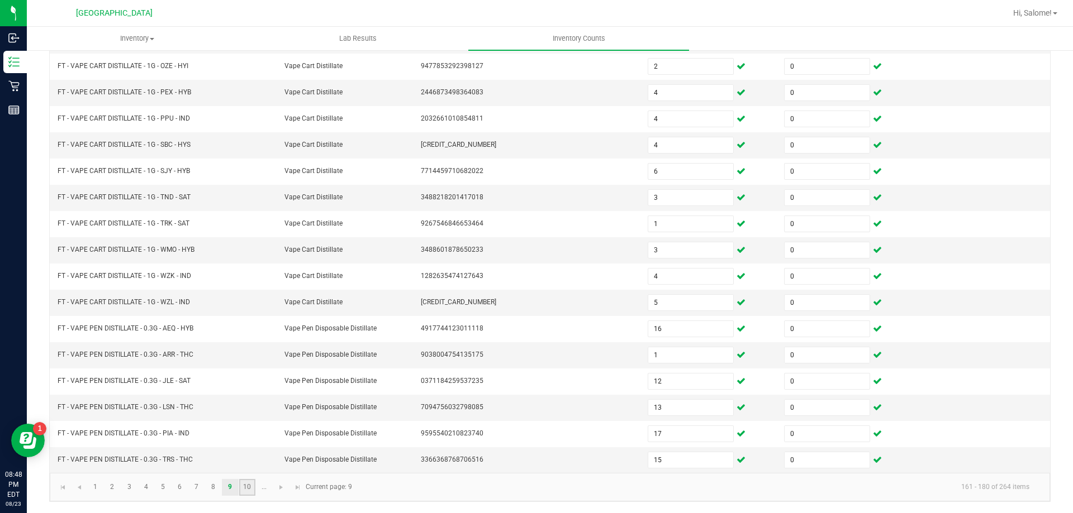
click at [254, 490] on link "10" at bounding box center [247, 487] width 16 height 17
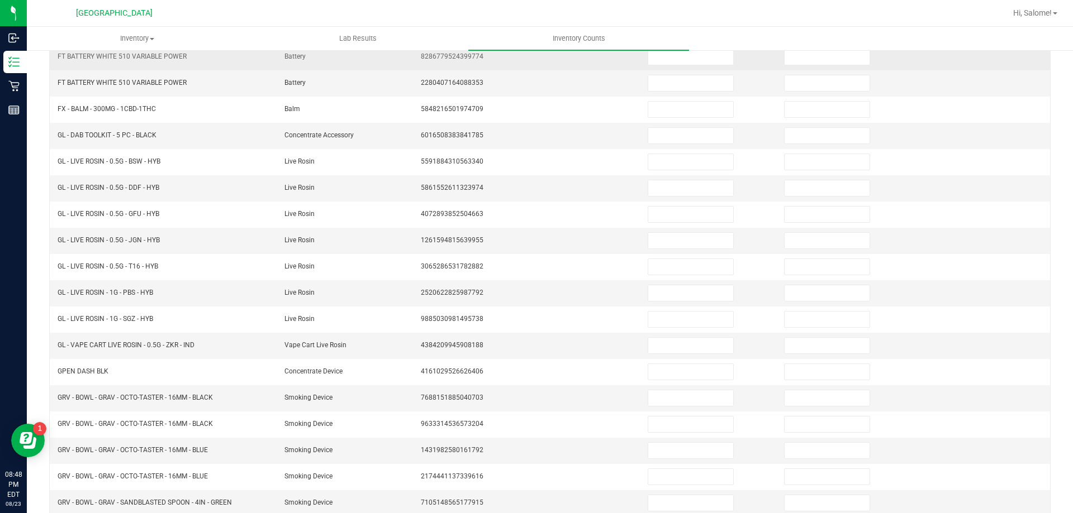
scroll to position [120, 0]
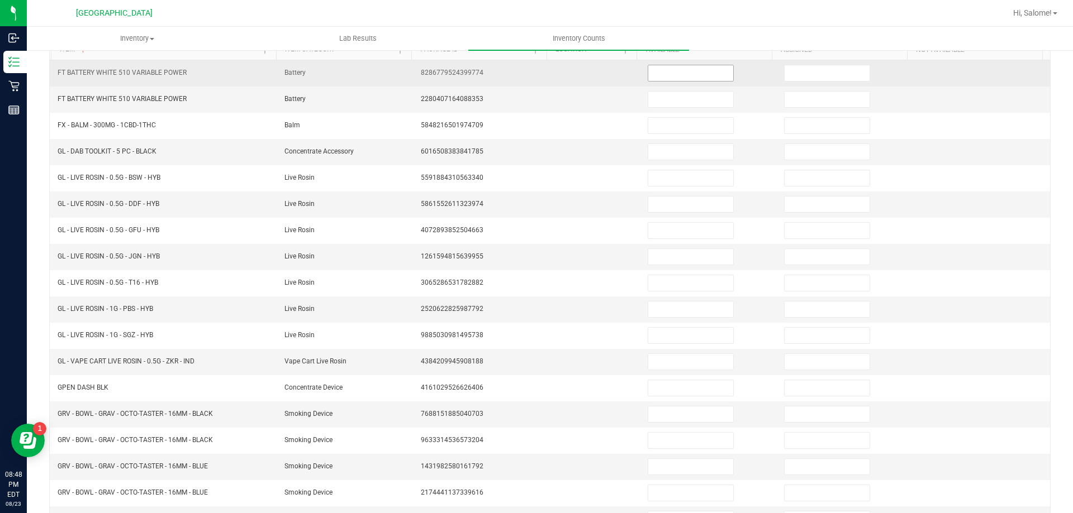
click at [676, 71] on input at bounding box center [690, 73] width 85 height 16
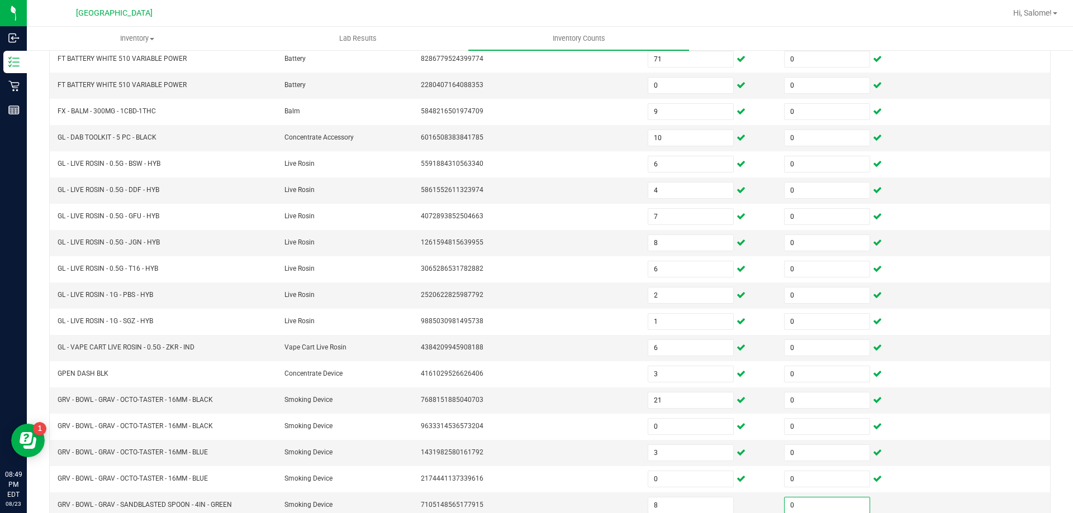
scroll to position [232, 0]
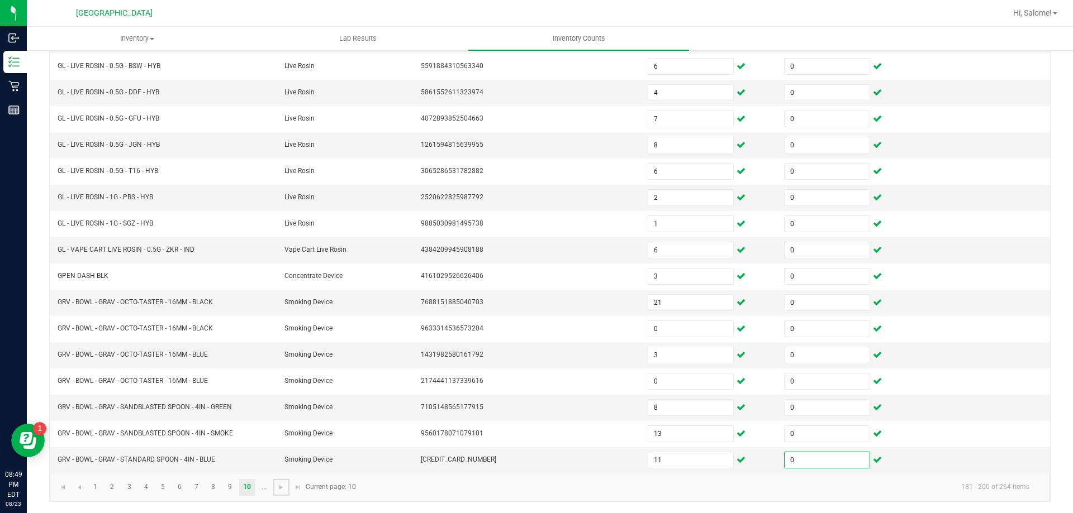
click at [279, 491] on span "Go to the next page" at bounding box center [281, 487] width 9 height 9
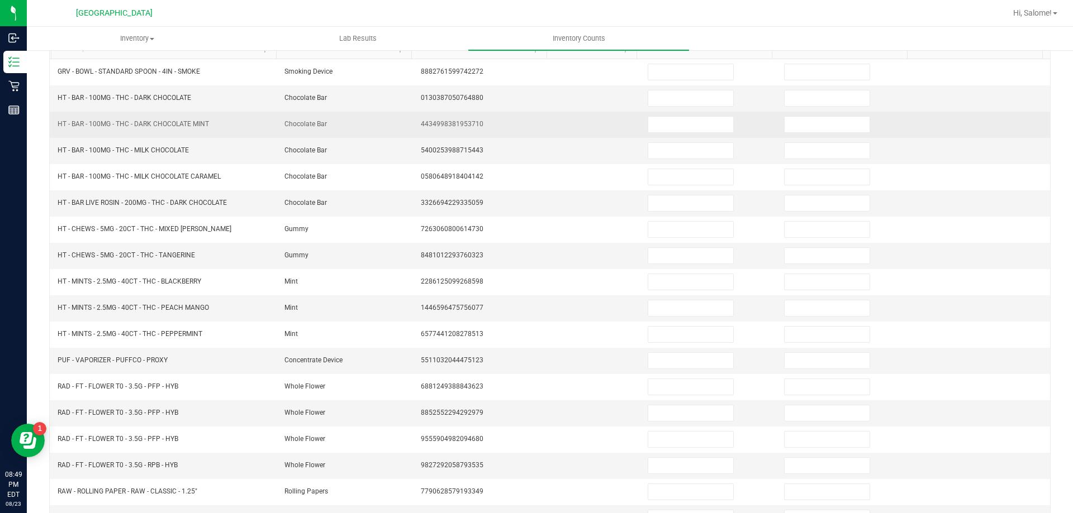
scroll to position [120, 0]
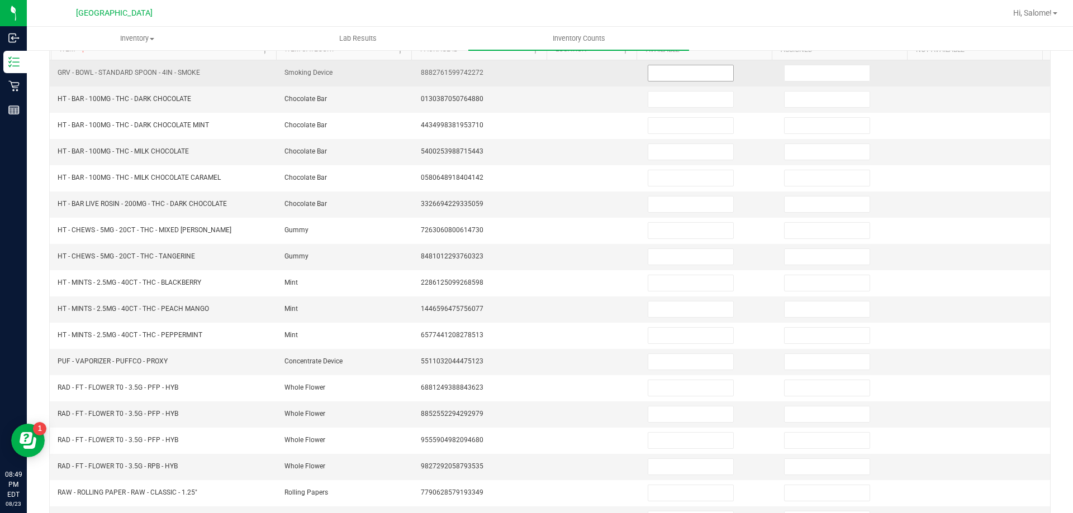
click at [669, 77] on input at bounding box center [690, 73] width 85 height 16
click at [703, 75] on input "13" at bounding box center [690, 73] width 85 height 16
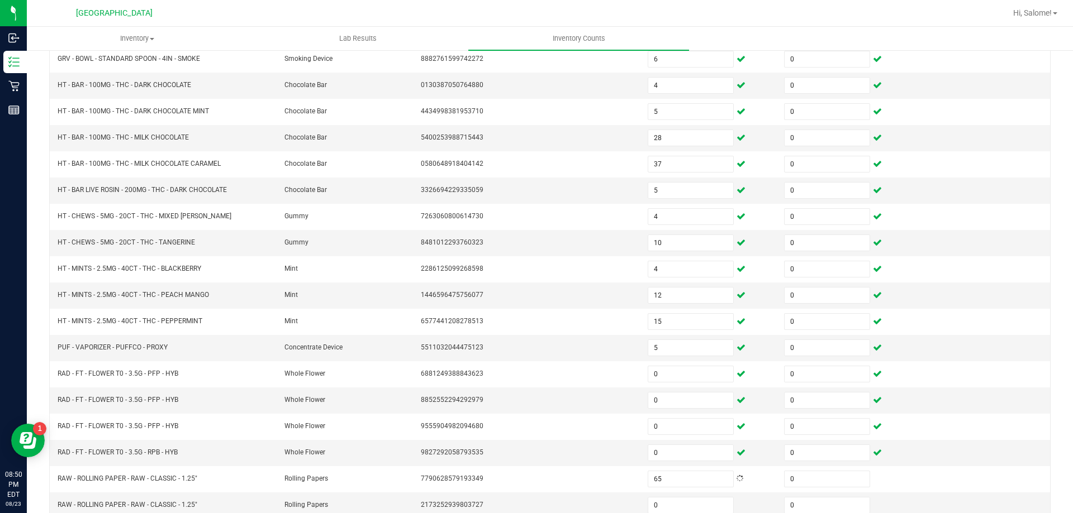
scroll to position [232, 0]
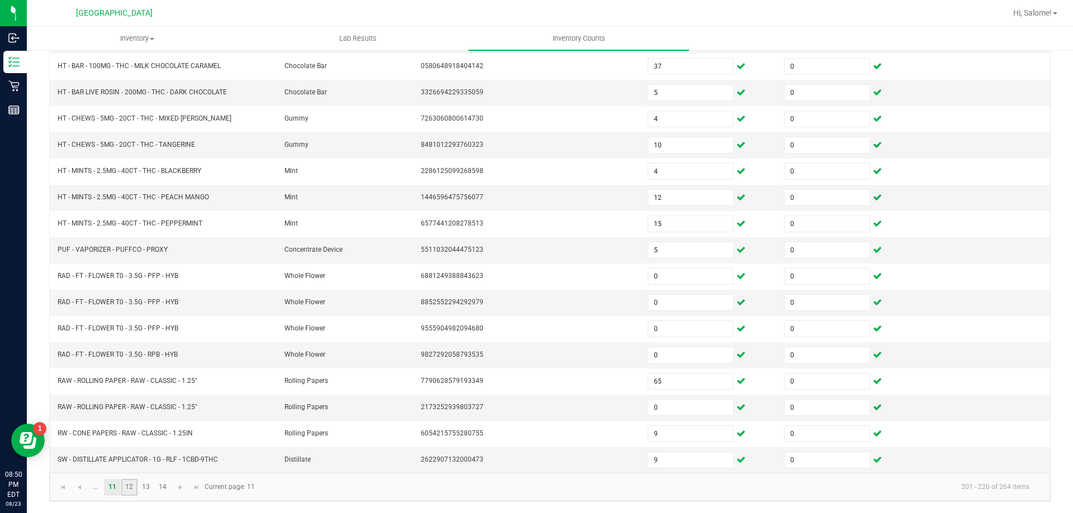
click at [132, 490] on link "12" at bounding box center [129, 487] width 16 height 17
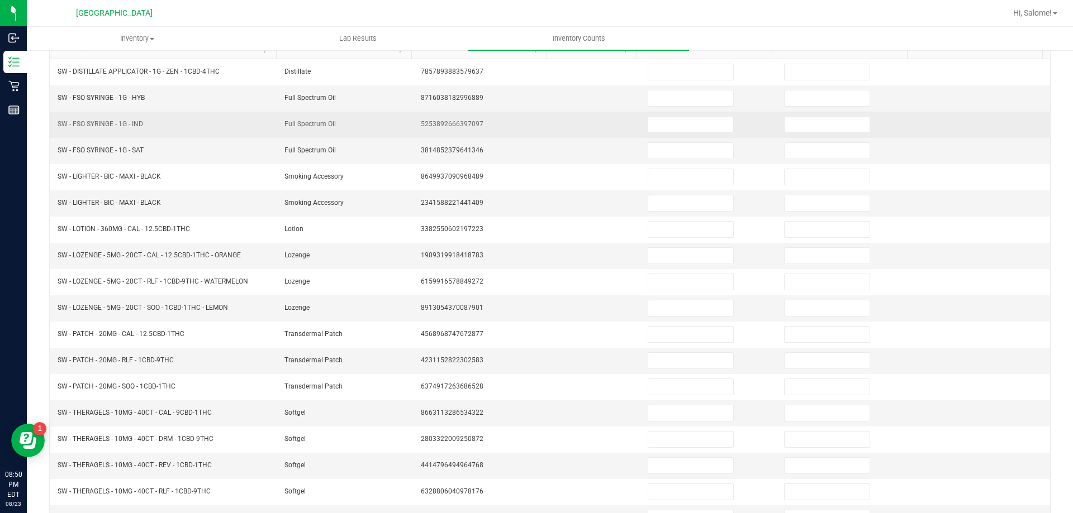
scroll to position [120, 0]
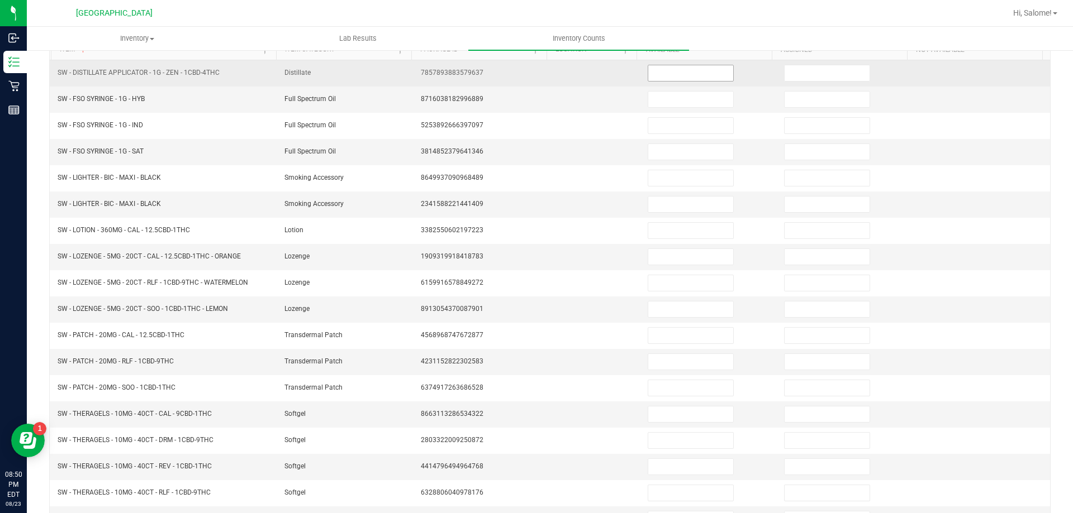
click at [670, 80] on input at bounding box center [690, 73] width 85 height 16
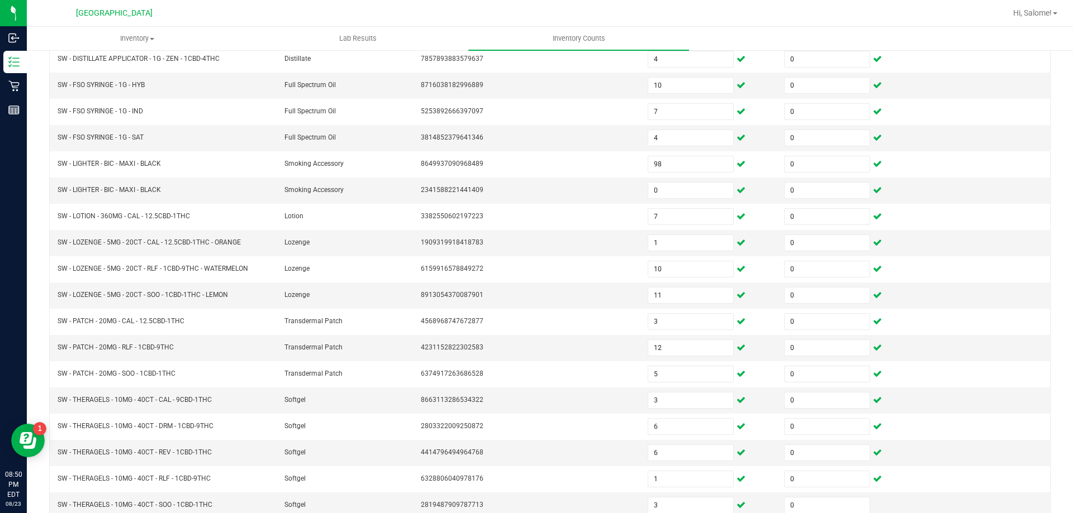
scroll to position [232, 0]
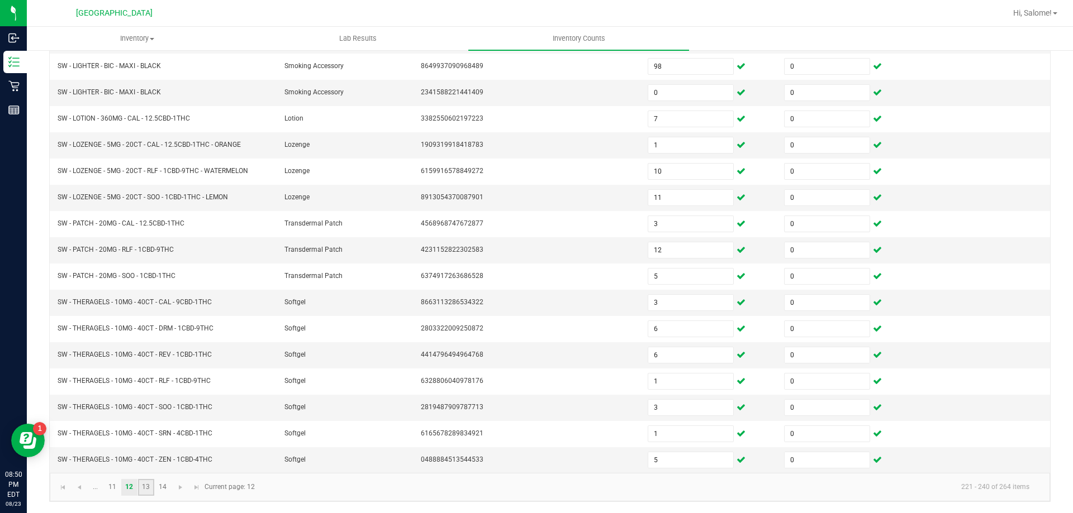
click at [147, 488] on link "13" at bounding box center [146, 487] width 16 height 17
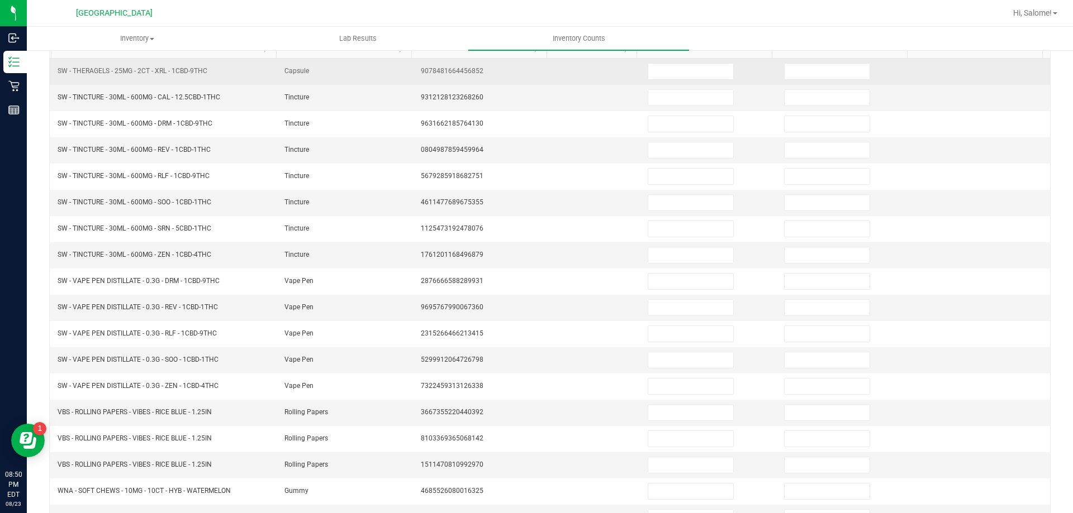
scroll to position [120, 0]
click at [674, 73] on input at bounding box center [690, 73] width 85 height 16
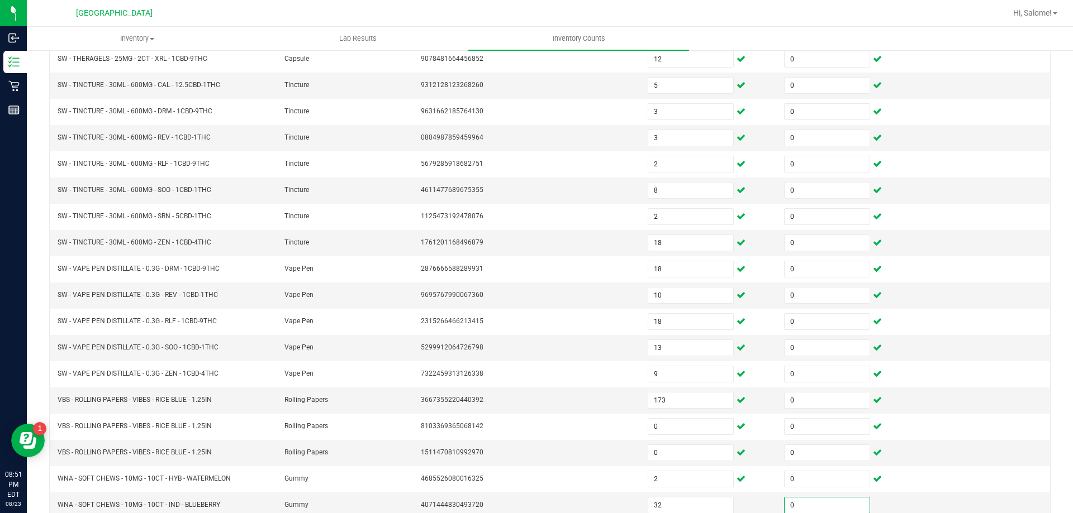
scroll to position [237, 0]
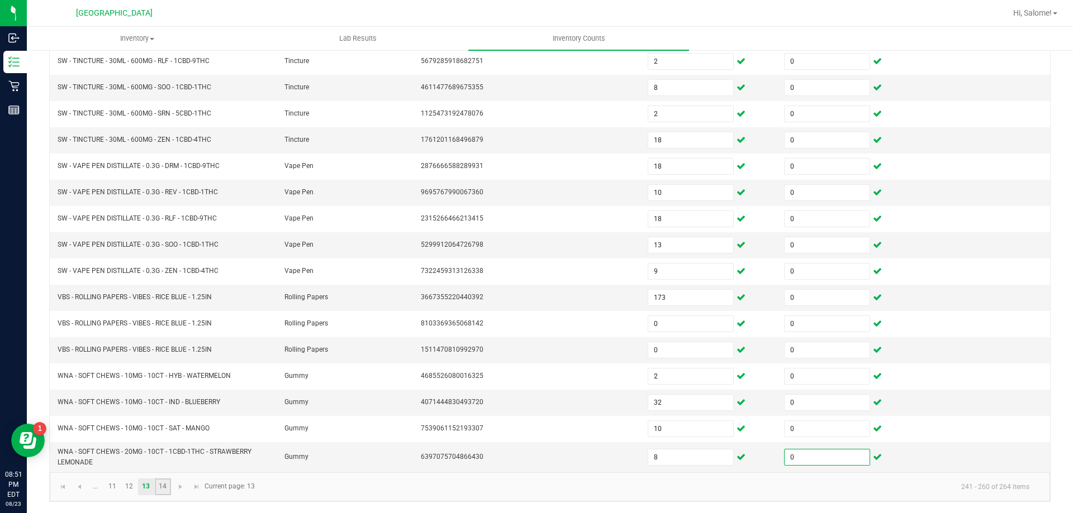
click at [166, 493] on link "14" at bounding box center [163, 487] width 16 height 17
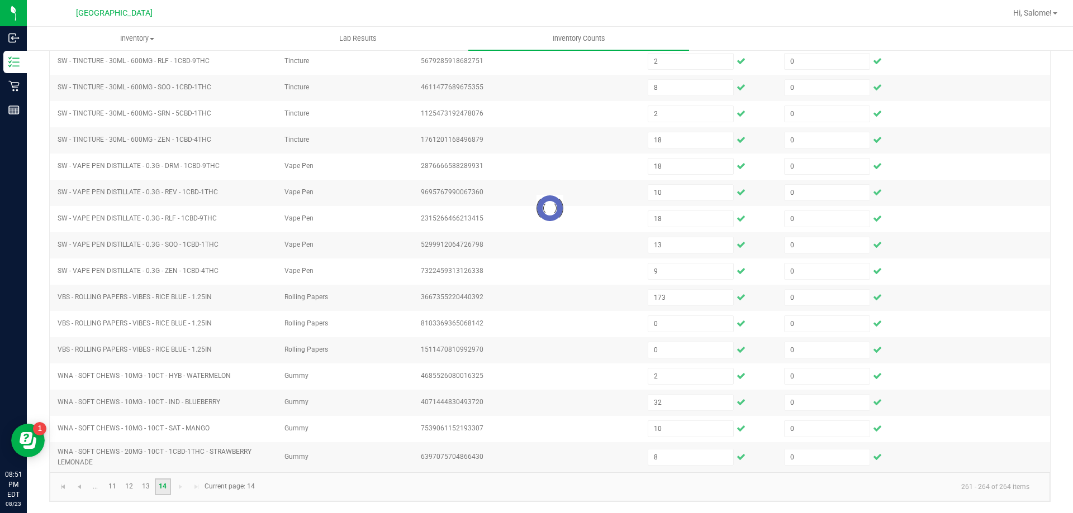
scroll to position [0, 0]
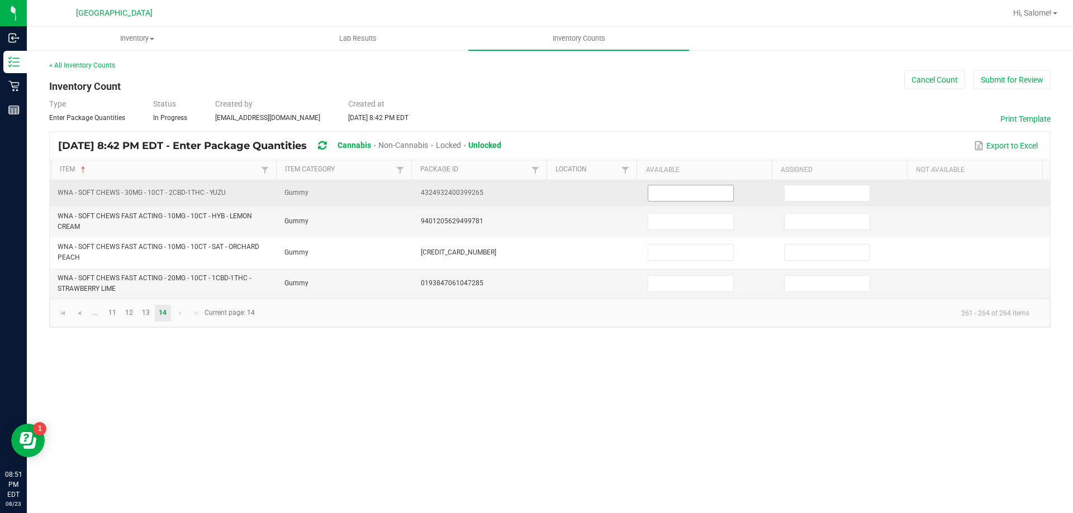
click at [659, 190] on input at bounding box center [690, 193] width 85 height 16
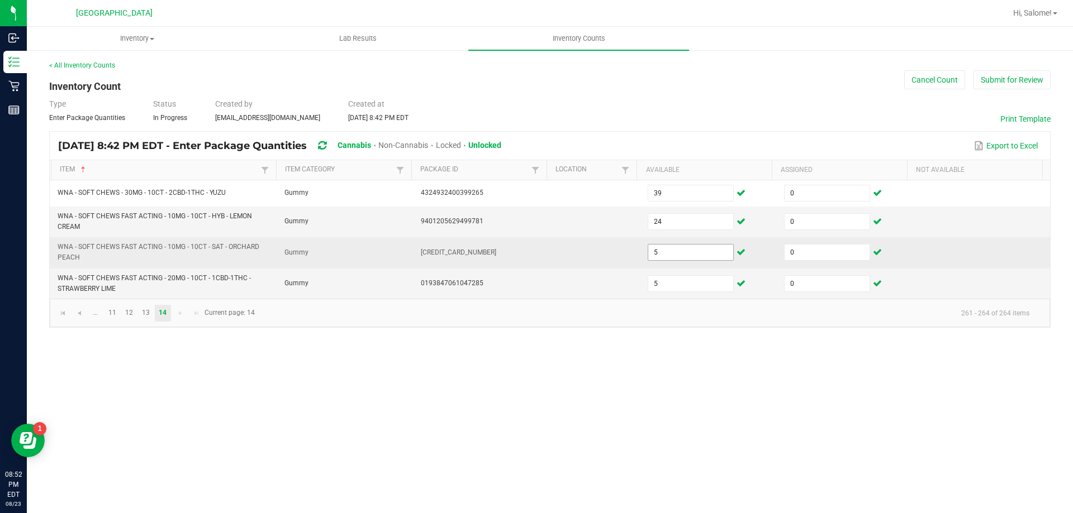
click at [688, 247] on input "5" at bounding box center [690, 253] width 85 height 16
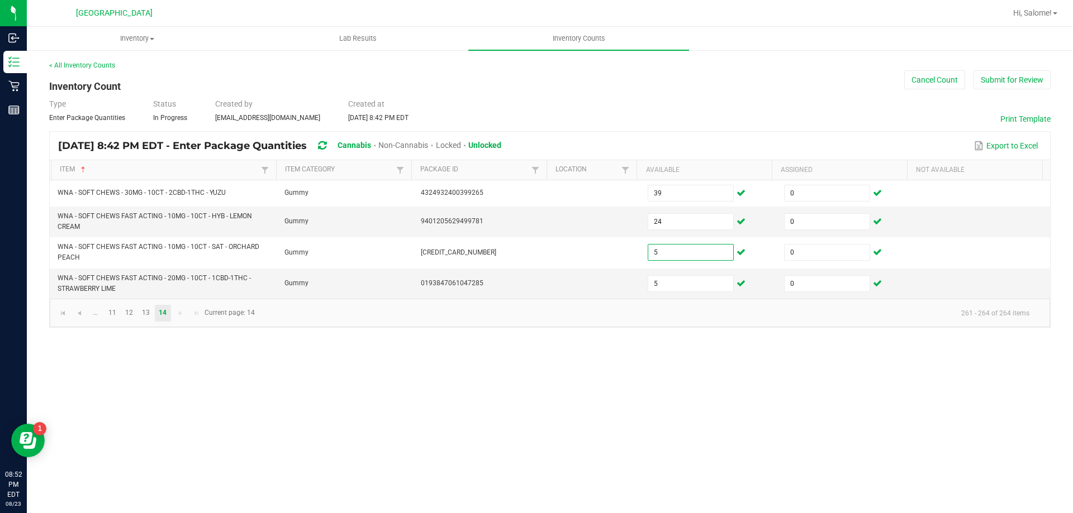
click at [657, 366] on div "Inventory All packages All inventory Waste log Create inventory Lab Results Inv…" at bounding box center [550, 270] width 1046 height 487
click at [1027, 84] on button "Submit for Review" at bounding box center [1011, 79] width 77 height 19
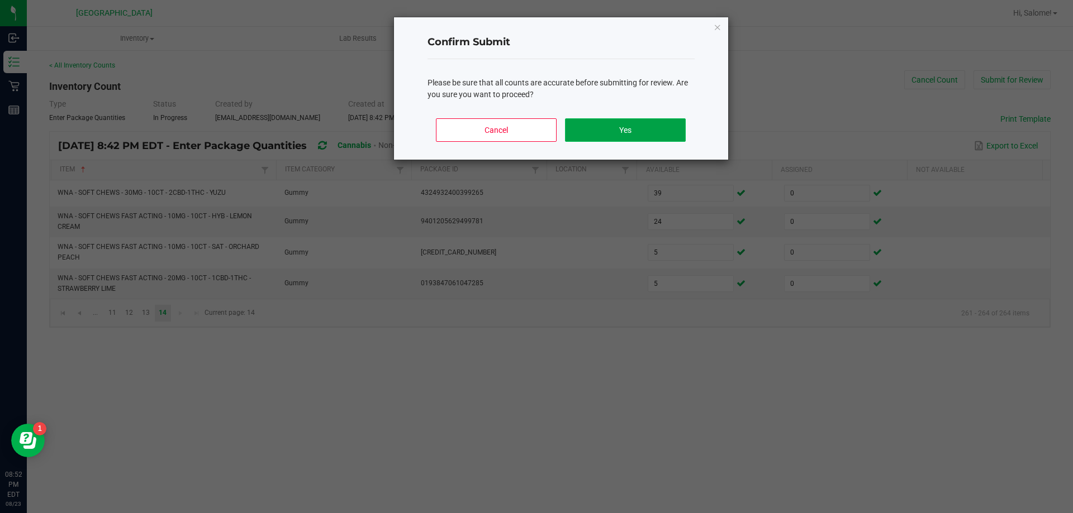
click at [620, 126] on button "Yes" at bounding box center [625, 129] width 120 height 23
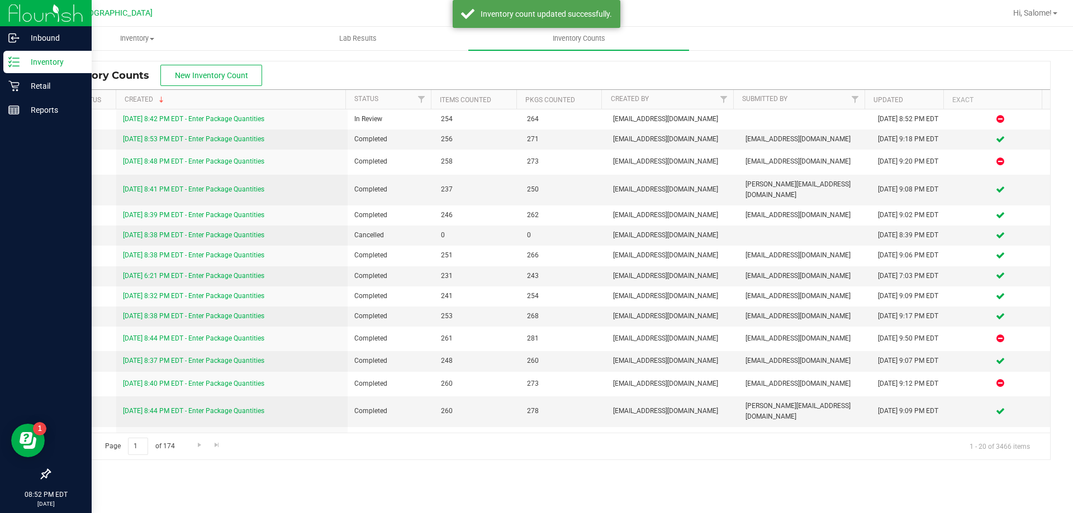
click at [23, 60] on p "Inventory" at bounding box center [53, 61] width 67 height 13
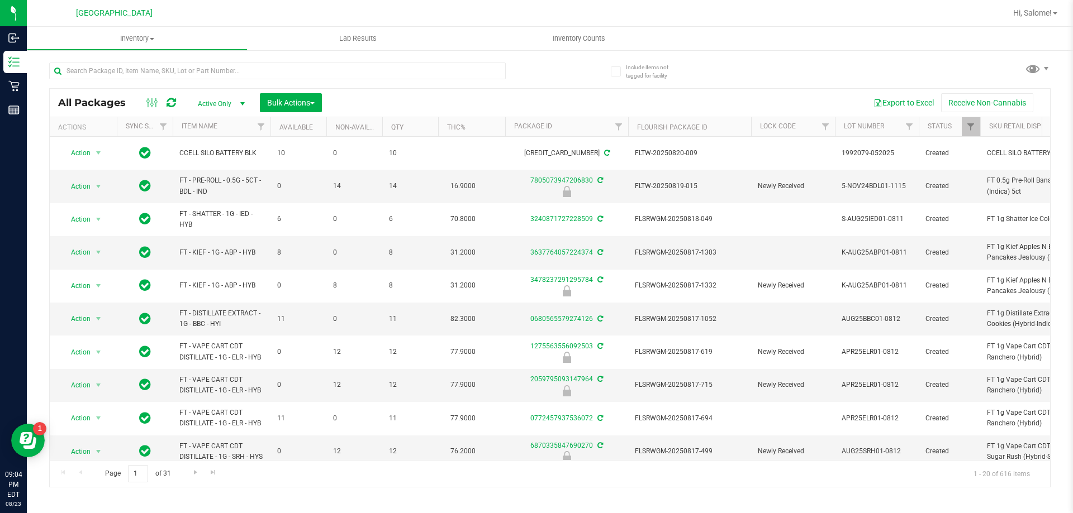
click at [277, 59] on div at bounding box center [299, 71] width 501 height 36
click at [269, 68] on input "text" at bounding box center [277, 71] width 456 height 17
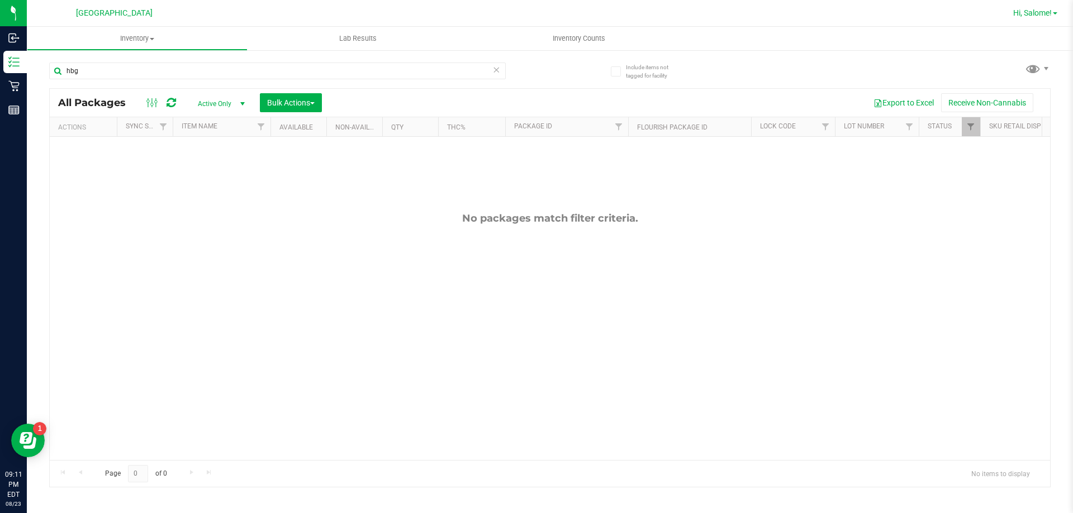
click at [1044, 16] on span "Hi, Salome!" at bounding box center [1032, 12] width 39 height 9
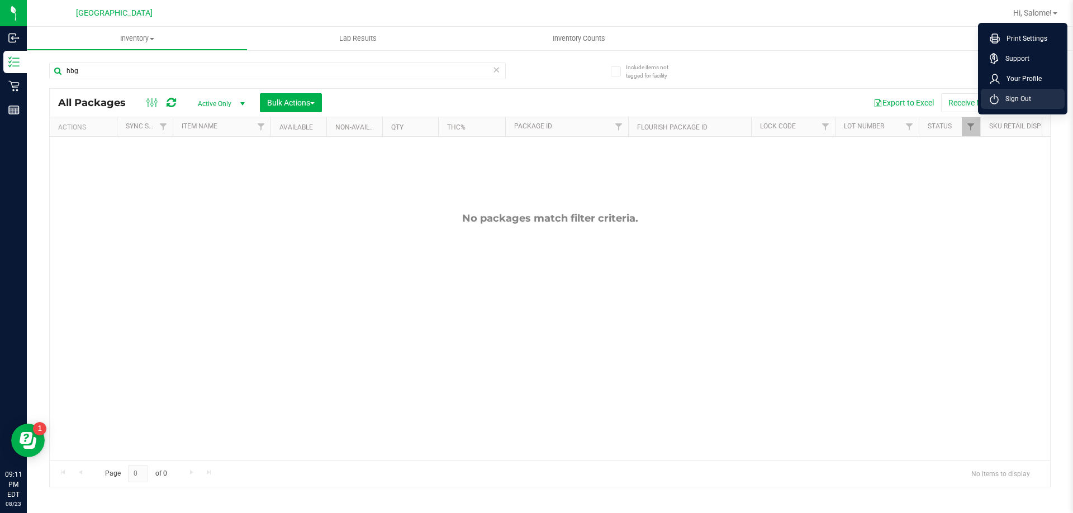
click at [997, 97] on icon at bounding box center [994, 99] width 8 height 7
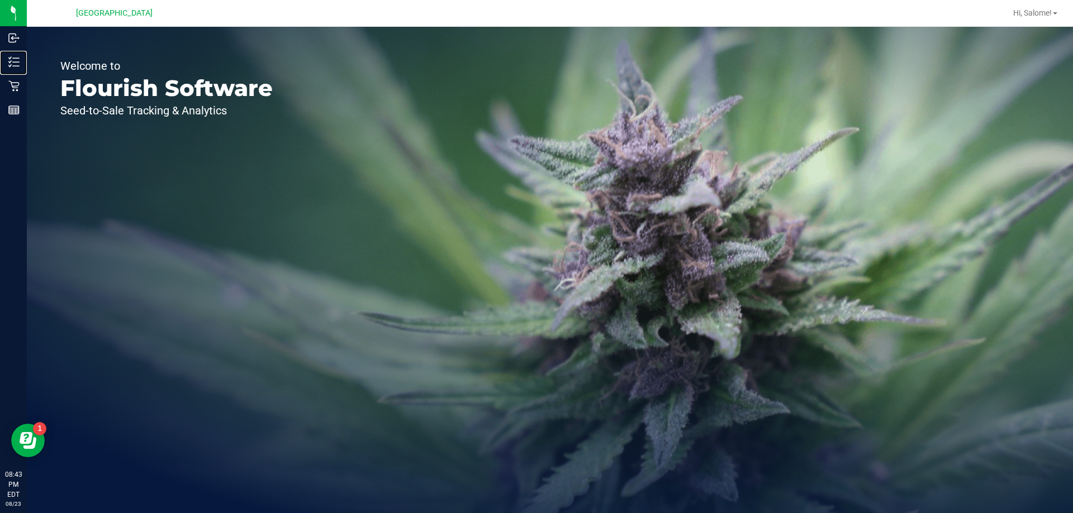
click at [0, 0] on p "Inventory" at bounding box center [0, 0] width 0 height 0
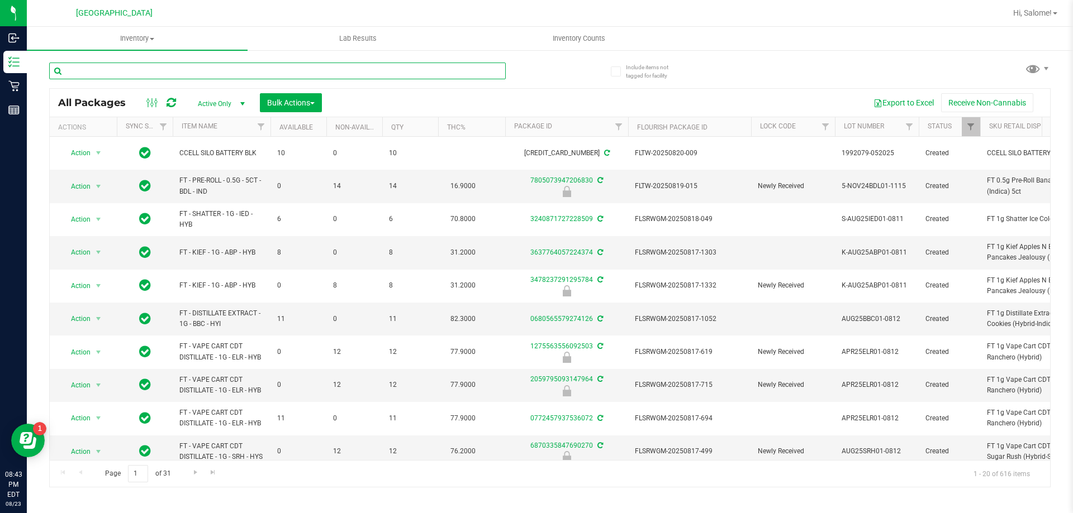
click at [178, 69] on input "text" at bounding box center [277, 71] width 456 height 17
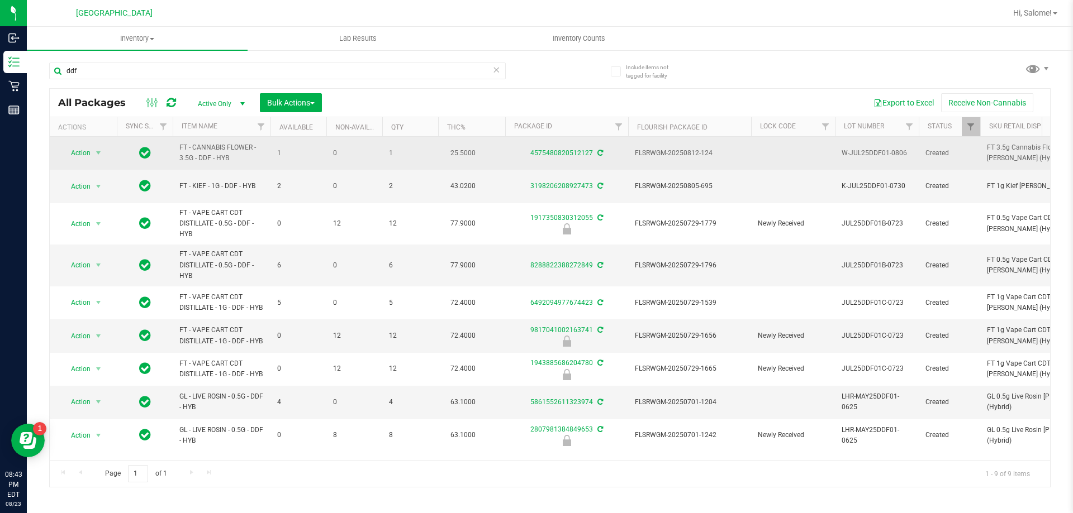
click at [232, 141] on td "FT - CANNABIS FLOWER - 3.5G - DDF - HYB" at bounding box center [222, 153] width 98 height 33
click at [226, 145] on span "FT - CANNABIS FLOWER - 3.5G - DDF - HYB" at bounding box center [221, 152] width 84 height 21
click at [225, 145] on span "FT - CANNABIS FLOWER - 3.5G - DDF - HYB" at bounding box center [221, 152] width 84 height 21
click at [226, 145] on span "FT - CANNABIS FLOWER - 3.5G - DDF - HYB" at bounding box center [221, 152] width 84 height 21
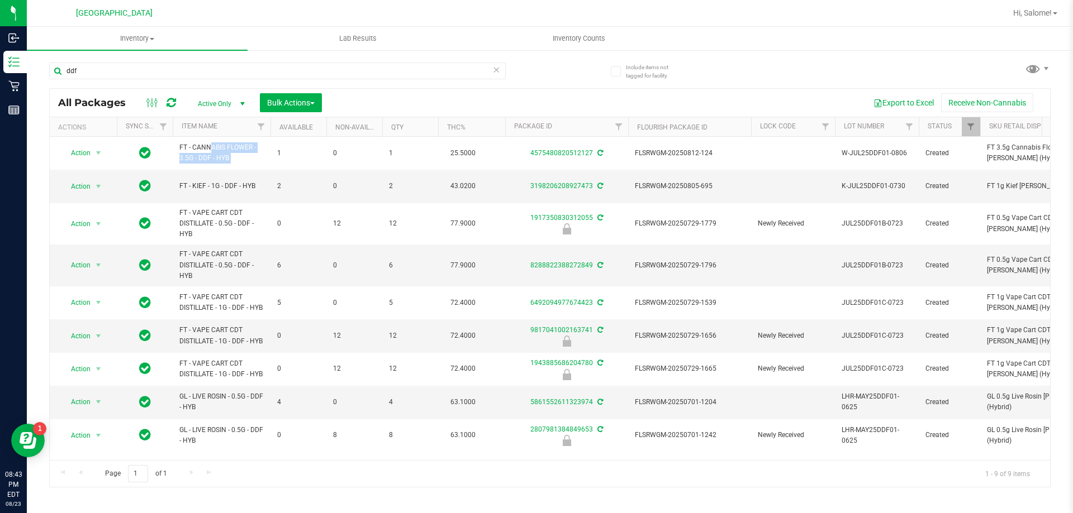
copy tr "FT - CANNABIS FLOWER - 3.5G - DDF - HYB"
click at [223, 75] on input "ddf" at bounding box center [277, 71] width 456 height 17
paste input "FT - CANNABIS FLOWER - 3.5G - DDF - HYB"
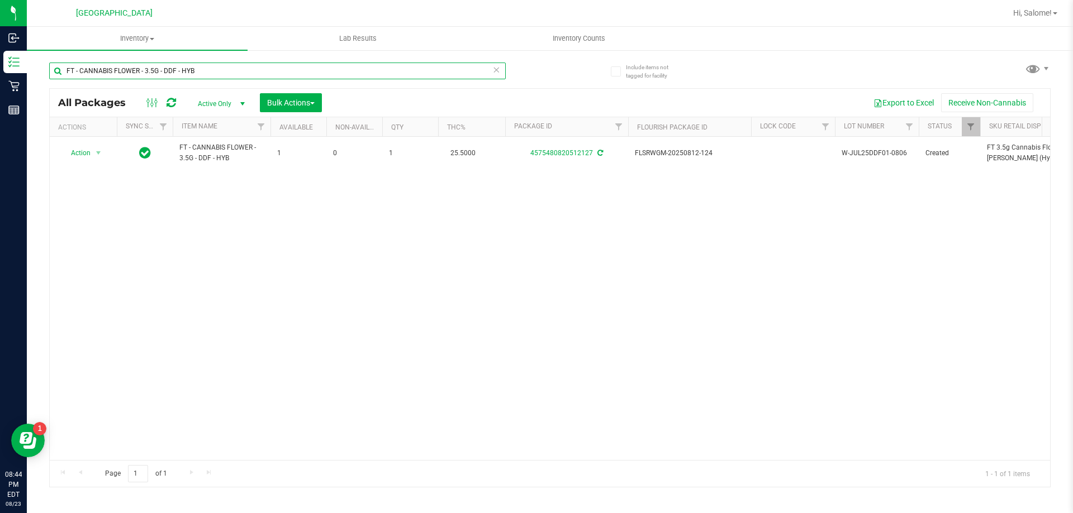
type input "FT - CANNABIS FLOWER - 3.5G - DDF - HYB"
